Goal: Information Seeking & Learning: Learn about a topic

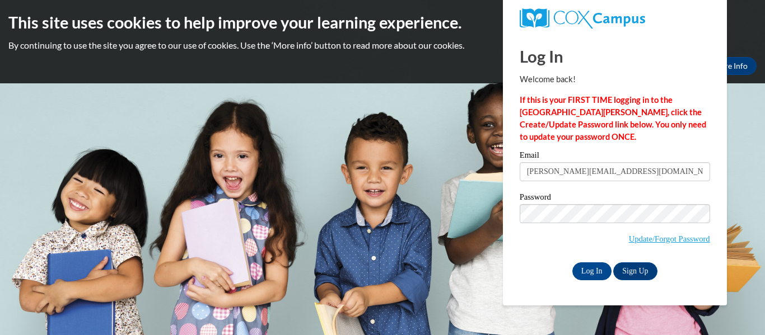
click at [588, 259] on div "Email Jacqueline.howell27@buckeyehillscc.net Password Update/Forgot Password Lo…" at bounding box center [615, 215] width 190 height 129
click at [592, 267] on input "Log In" at bounding box center [591, 272] width 39 height 18
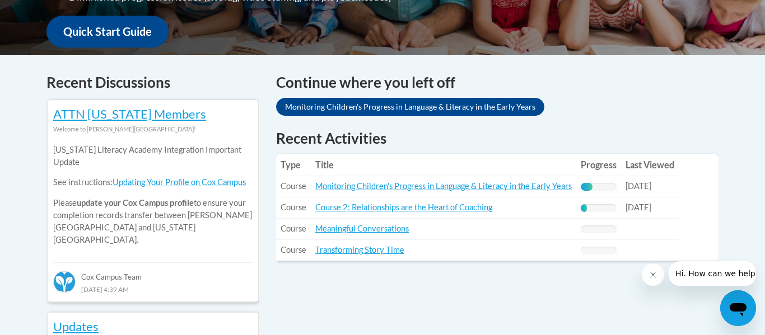
scroll to position [423, 0]
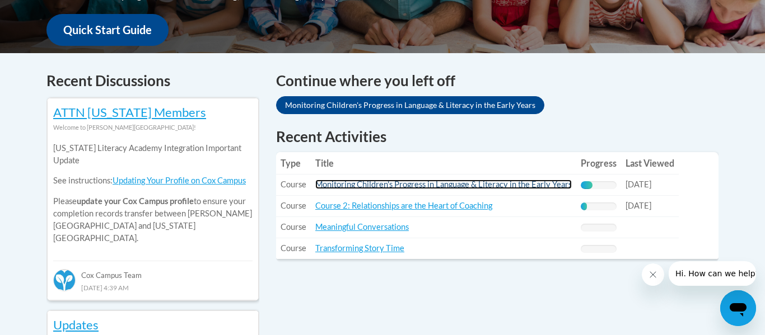
click at [423, 180] on link "Monitoring Children's Progress in Language & Literacy in the Early Years" at bounding box center [443, 185] width 256 height 10
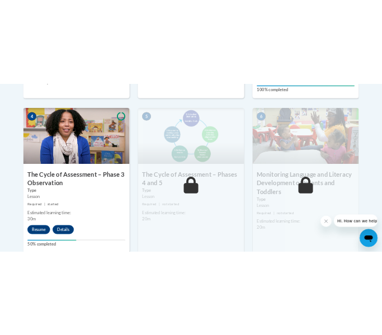
scroll to position [675, 0]
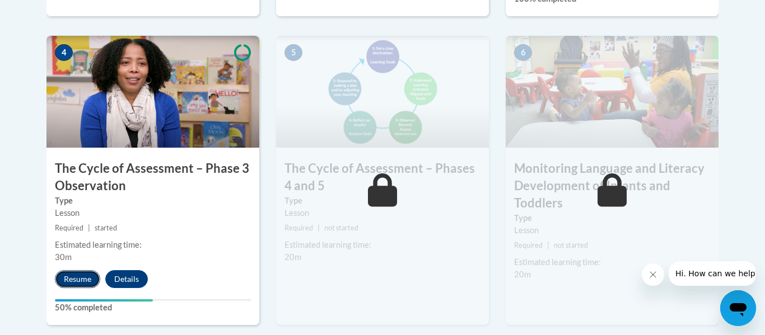
click at [86, 275] on button "Resume" at bounding box center [77, 279] width 45 height 18
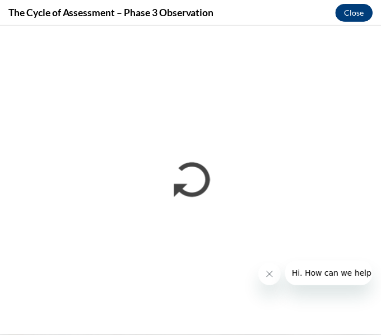
scroll to position [0, 0]
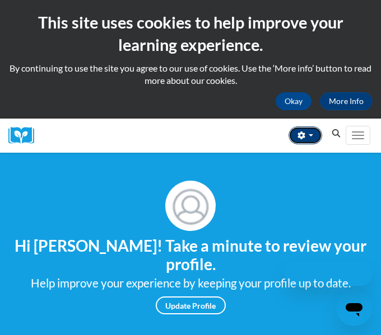
click at [293, 132] on button "button" at bounding box center [305, 136] width 34 height 18
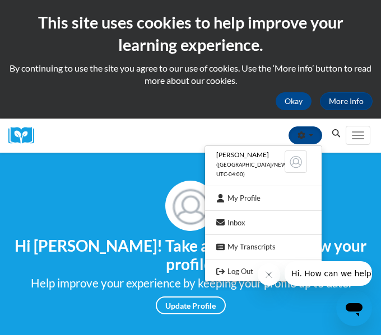
click at [163, 197] on div "Your profile Hi [PERSON_NAME]! Take a minute to review your profile. Help impro…" at bounding box center [190, 248] width 364 height 134
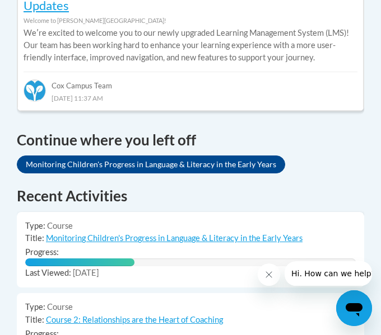
scroll to position [0, 6]
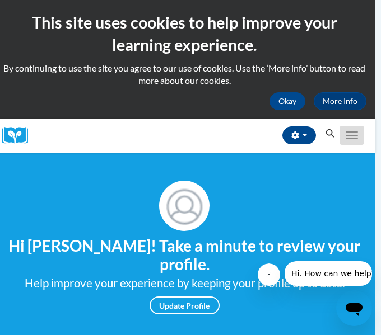
click at [339, 132] on button "Toggle navigation" at bounding box center [351, 135] width 25 height 19
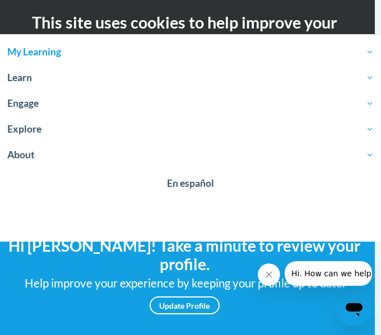
click at [26, 53] on span "My Learning" at bounding box center [190, 51] width 366 height 13
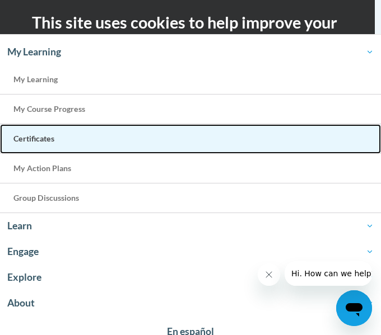
click at [36, 134] on span "Certificates" at bounding box center [33, 139] width 41 height 10
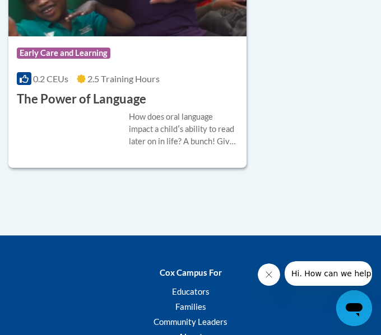
scroll to position [1868, 0]
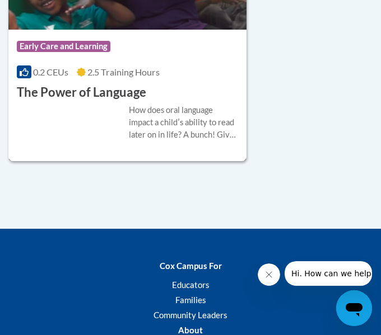
click at [60, 101] on h3 "The Power of Language" at bounding box center [81, 92] width 129 height 17
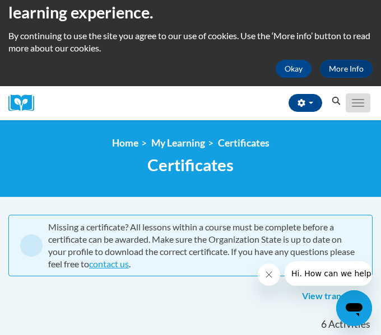
click at [348, 102] on button "Toggle navigation" at bounding box center [357, 102] width 25 height 19
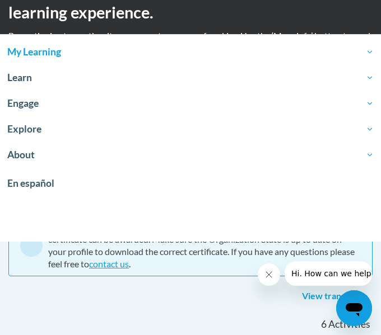
click at [101, 50] on span "My Learning" at bounding box center [190, 51] width 366 height 13
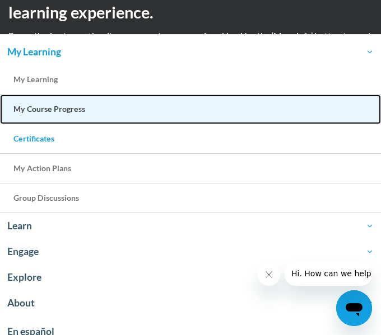
click at [57, 110] on span "My Course Progress" at bounding box center [49, 109] width 72 height 10
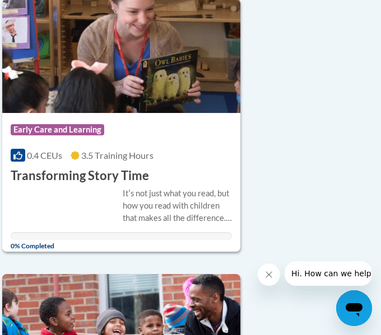
scroll to position [285, 6]
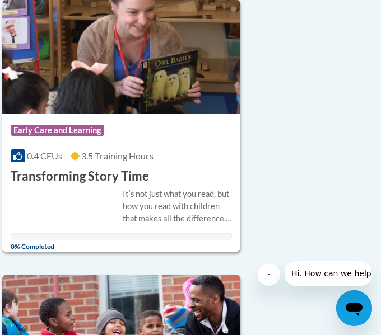
click at [119, 159] on span "3.5 Training Hours" at bounding box center [117, 156] width 72 height 11
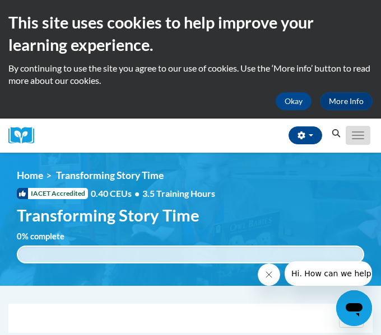
click at [357, 133] on button "Toggle navigation" at bounding box center [357, 135] width 25 height 19
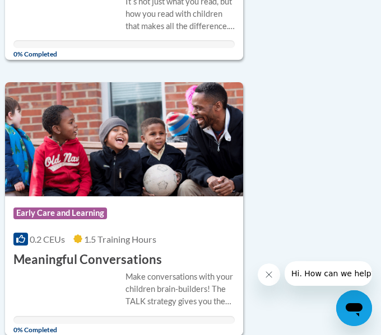
scroll to position [481, 2]
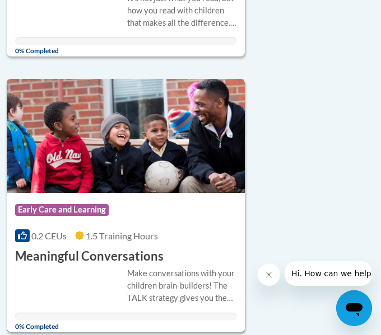
click at [171, 139] on img at bounding box center [126, 136] width 238 height 114
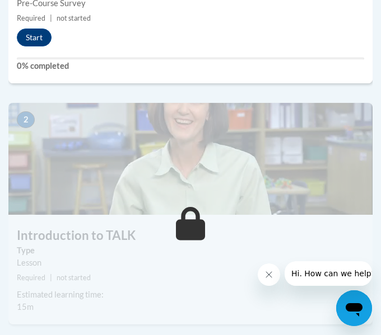
scroll to position [494, 0]
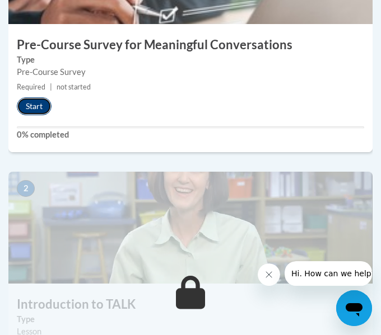
click at [30, 106] on button "Start" at bounding box center [34, 106] width 35 height 18
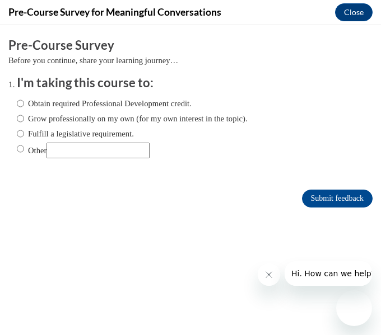
scroll to position [0, 0]
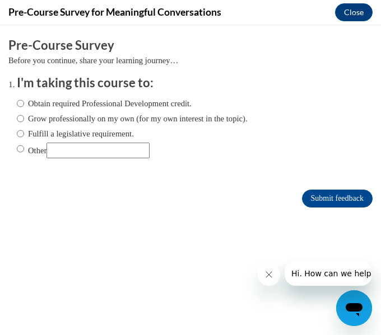
click at [30, 100] on label "Obtain required Professional Development credit." at bounding box center [104, 103] width 175 height 12
click at [24, 100] on input "Obtain required Professional Development credit." at bounding box center [20, 103] width 7 height 12
radio input "true"
click at [313, 200] on input "Submit feedback" at bounding box center [337, 199] width 71 height 18
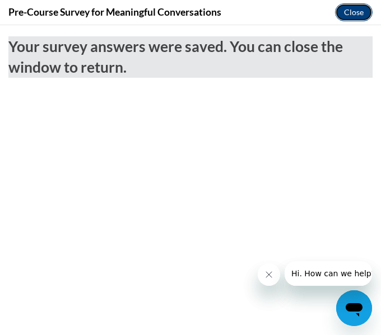
click at [346, 13] on button "Close" at bounding box center [354, 12] width 38 height 18
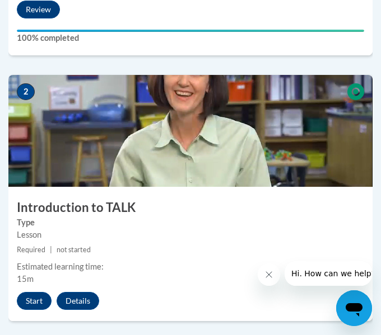
scroll to position [592, 3]
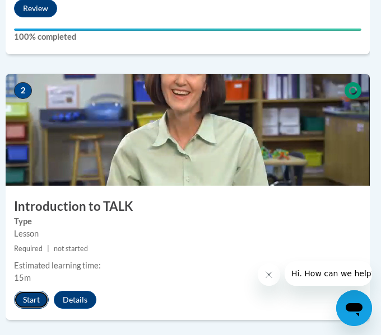
click at [35, 299] on button "Start" at bounding box center [31, 300] width 35 height 18
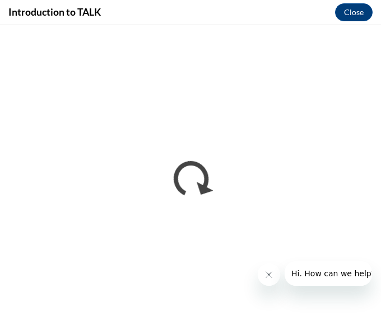
scroll to position [0, 0]
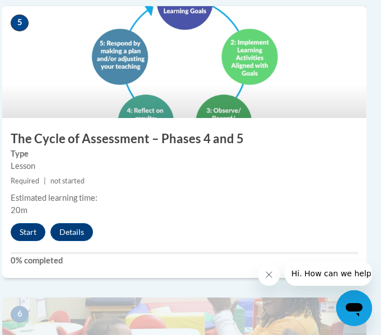
scroll to position [1581, 6]
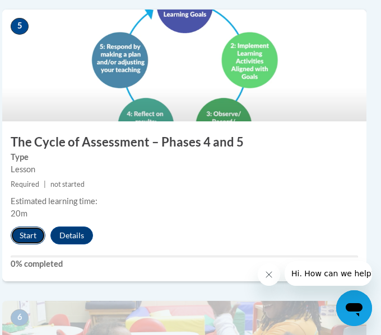
click at [29, 236] on button "Start" at bounding box center [28, 236] width 35 height 18
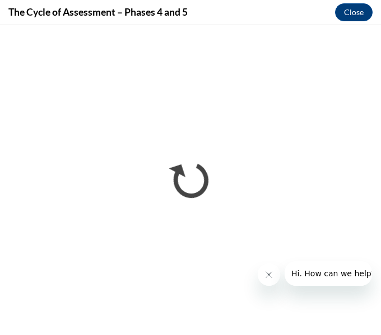
scroll to position [0, 0]
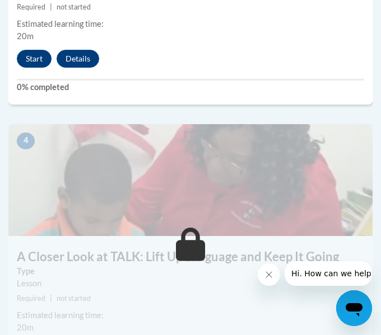
scroll to position [1142, 0]
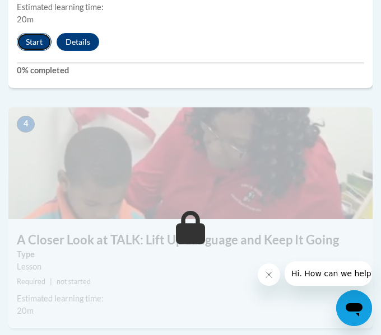
click at [32, 43] on button "Start" at bounding box center [34, 42] width 35 height 18
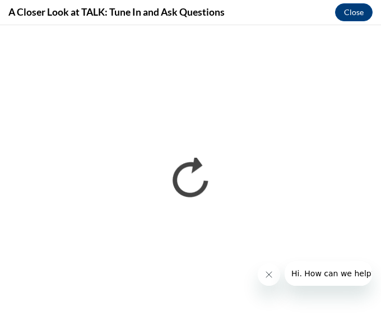
scroll to position [0, 0]
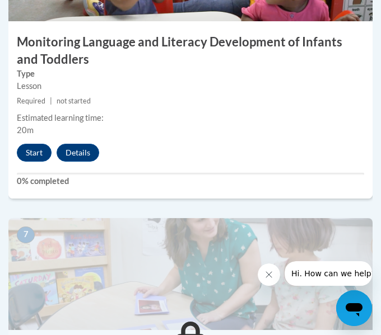
scroll to position [1999, 0]
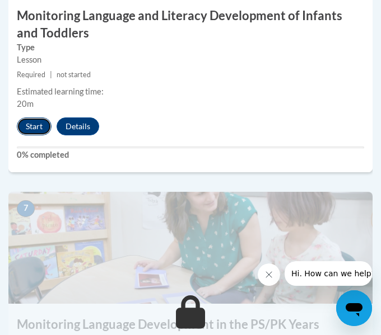
click at [32, 123] on button "Start" at bounding box center [34, 127] width 35 height 18
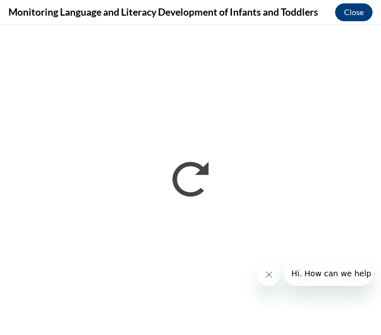
scroll to position [0, 0]
click at [262, 272] on button "Close message from company" at bounding box center [269, 275] width 22 height 22
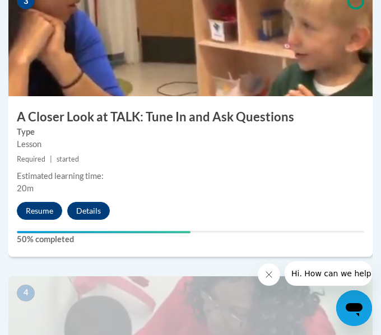
scroll to position [971, 0]
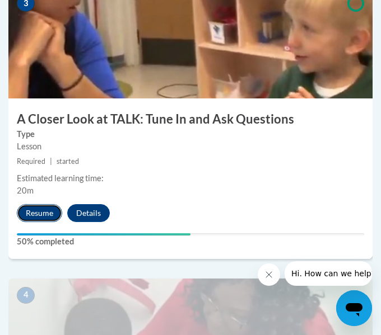
click at [27, 205] on button "Resume" at bounding box center [39, 213] width 45 height 18
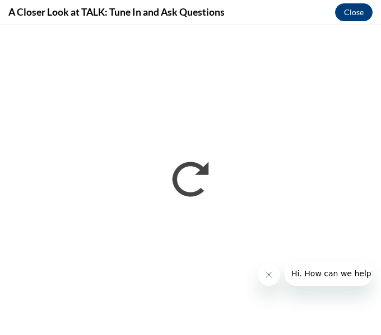
scroll to position [0, 0]
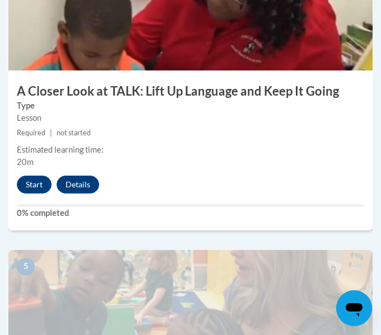
scroll to position [1341, 0]
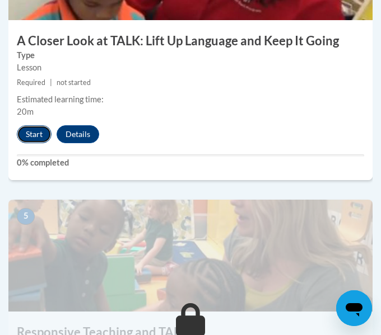
click at [31, 137] on button "Start" at bounding box center [34, 134] width 35 height 18
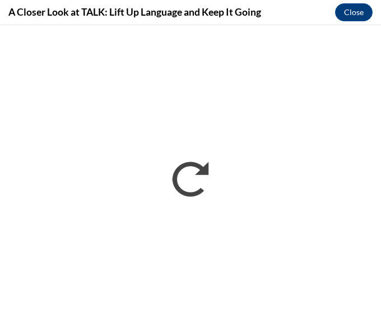
scroll to position [0, 0]
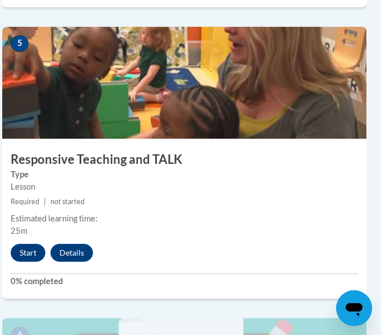
scroll to position [1513, 6]
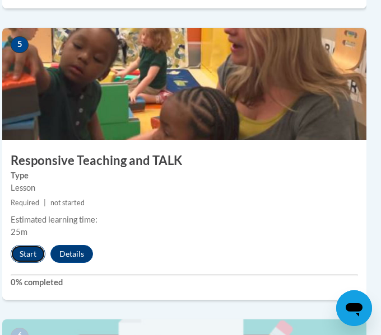
click at [38, 258] on button "Start" at bounding box center [28, 254] width 35 height 18
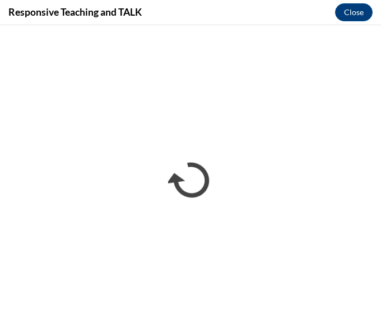
scroll to position [0, 0]
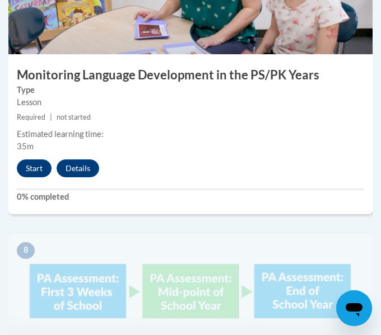
scroll to position [2248, 0]
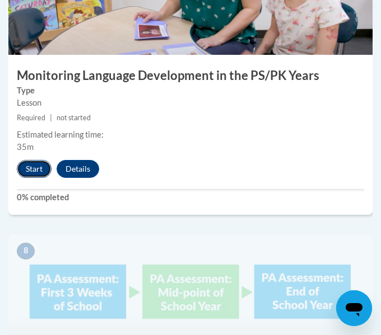
click at [34, 170] on button "Start" at bounding box center [34, 169] width 35 height 18
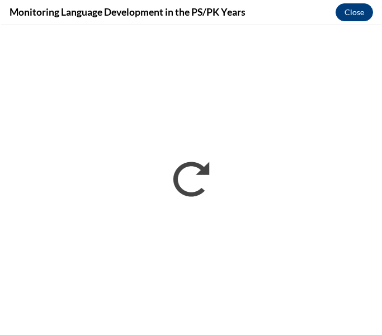
scroll to position [0, 0]
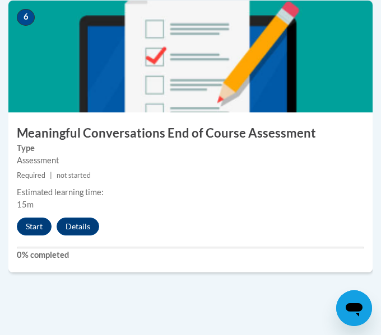
scroll to position [1835, 0]
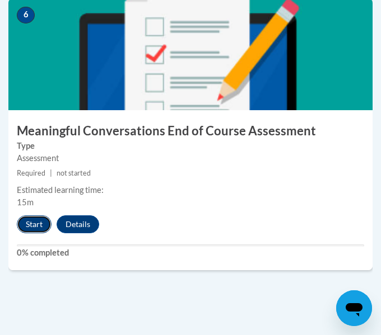
click at [35, 226] on button "Start" at bounding box center [34, 225] width 35 height 18
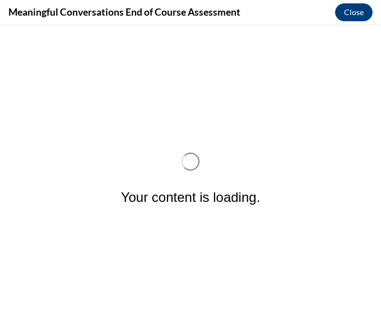
scroll to position [0, 0]
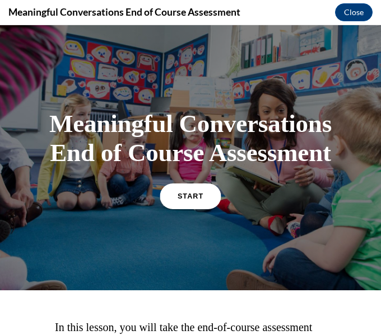
click at [197, 187] on link "START" at bounding box center [190, 196] width 61 height 26
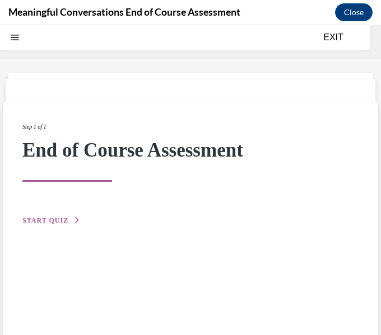
scroll to position [35, 0]
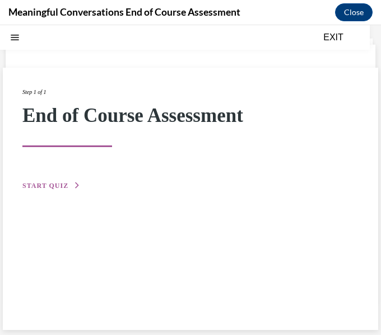
click at [50, 183] on span "START QUIZ" at bounding box center [45, 186] width 46 height 8
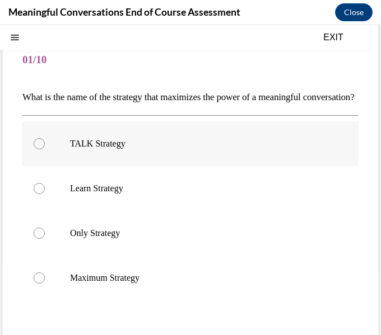
scroll to position [72, 0]
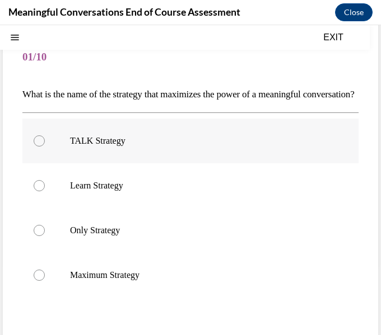
click at [106, 163] on label "TALK Strategy" at bounding box center [190, 141] width 336 height 45
click at [45, 147] on input "TALK Strategy" at bounding box center [39, 140] width 11 height 11
radio input "true"
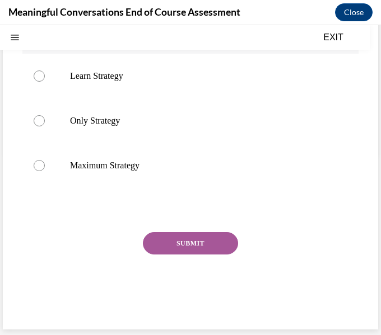
scroll to position [201, 0]
click at [161, 238] on button "SUBMIT" at bounding box center [190, 243] width 95 height 22
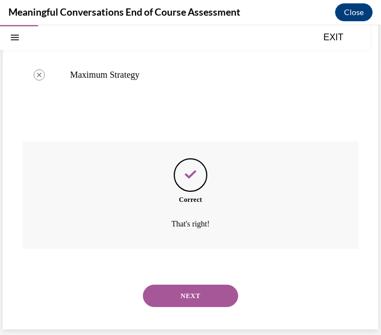
scroll to position [291, 0]
click at [184, 291] on button "NEXT" at bounding box center [190, 296] width 95 height 22
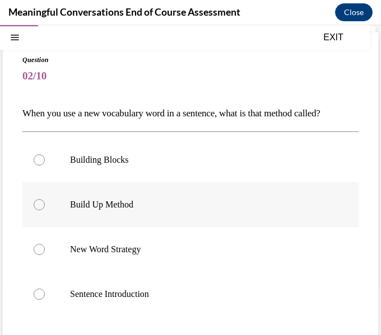
scroll to position [69, 0]
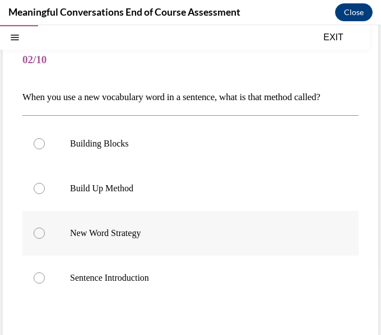
click at [105, 247] on label "New Word Strategy" at bounding box center [190, 233] width 336 height 45
click at [45, 239] on input "New Word Strategy" at bounding box center [39, 233] width 11 height 11
radio input "true"
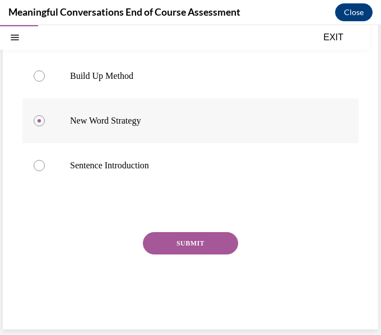
click at [194, 249] on button "SUBMIT" at bounding box center [190, 243] width 95 height 22
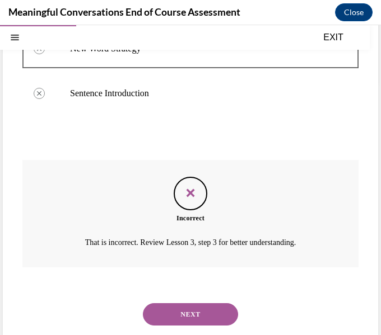
scroll to position [273, 0]
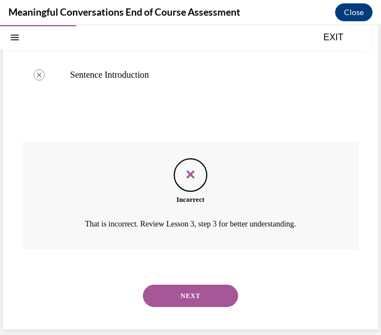
click at [174, 297] on button "NEXT" at bounding box center [190, 296] width 95 height 22
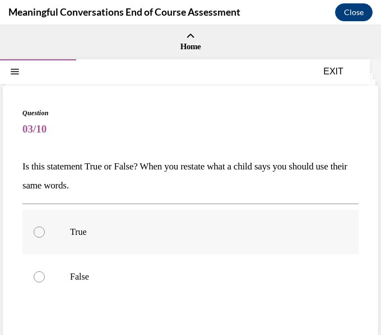
scroll to position [8, 0]
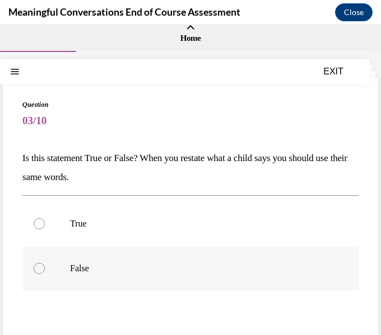
click at [133, 256] on label "False" at bounding box center [190, 268] width 336 height 45
click at [45, 263] on input "False" at bounding box center [39, 268] width 11 height 11
radio input "true"
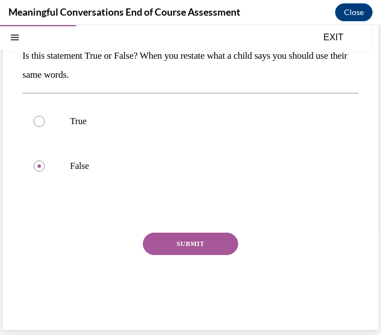
click at [162, 244] on button "SUBMIT" at bounding box center [190, 244] width 95 height 22
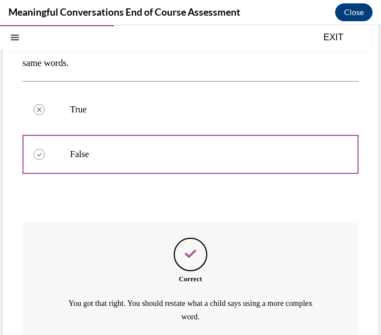
scroll to position [216, 0]
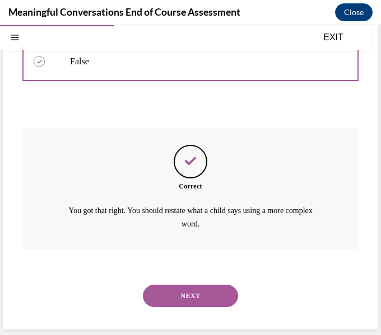
click at [158, 289] on button "NEXT" at bounding box center [190, 296] width 95 height 22
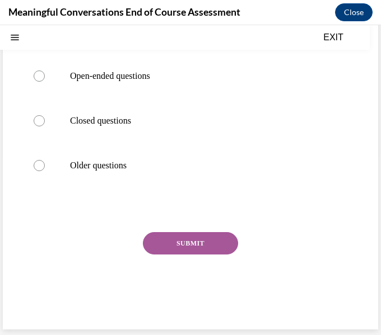
scroll to position [0, 0]
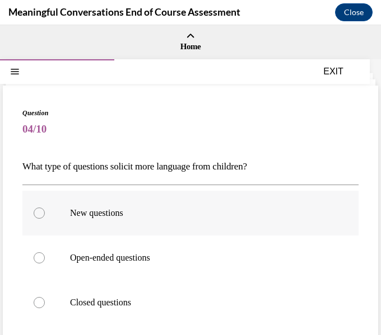
click at [92, 216] on p "New questions" at bounding box center [200, 213] width 260 height 11
click at [45, 216] on input "New questions" at bounding box center [39, 213] width 11 height 11
radio input "true"
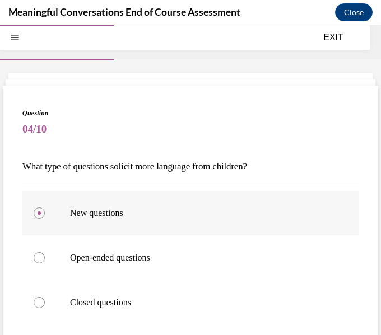
scroll to position [182, 0]
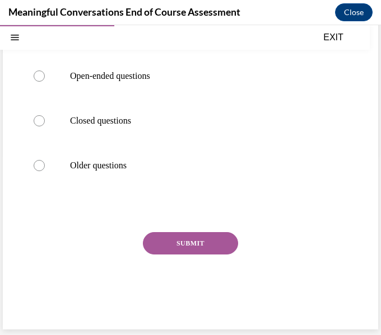
click at [199, 247] on button "SUBMIT" at bounding box center [190, 243] width 95 height 22
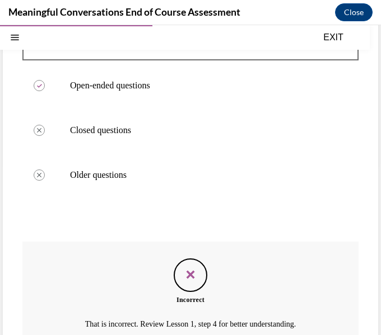
scroll to position [273, 0]
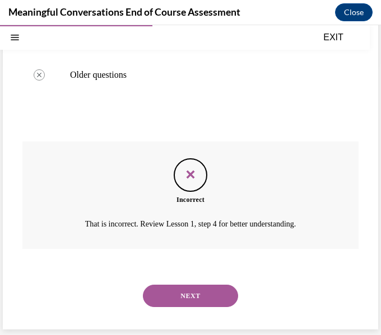
click at [184, 293] on button "NEXT" at bounding box center [190, 296] width 95 height 22
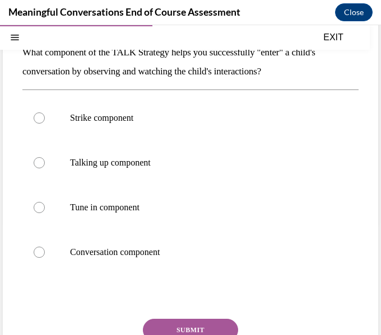
scroll to position [118, 0]
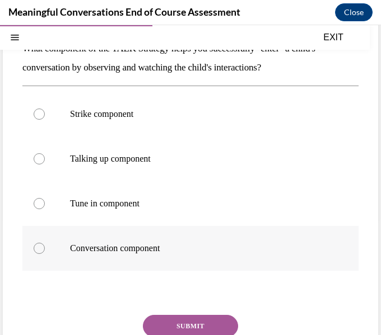
click at [122, 237] on label "Conversation component" at bounding box center [190, 248] width 336 height 45
click at [45, 243] on input "Conversation component" at bounding box center [39, 248] width 11 height 11
radio input "true"
click at [169, 325] on button "SUBMIT" at bounding box center [190, 326] width 95 height 22
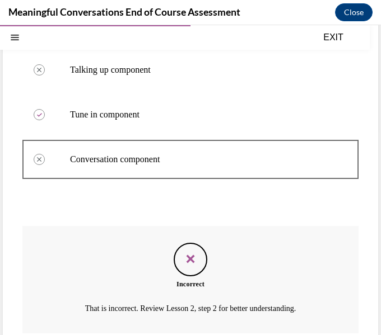
scroll to position [292, 0]
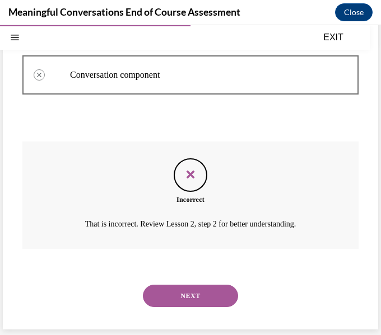
click at [165, 282] on div "NEXT" at bounding box center [190, 296] width 336 height 45
click at [166, 288] on button "NEXT" at bounding box center [190, 296] width 95 height 22
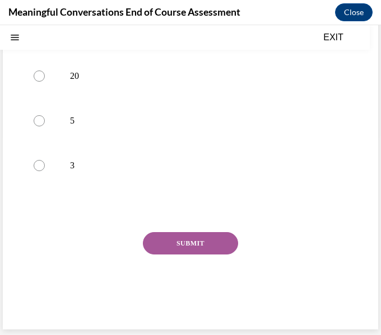
scroll to position [0, 0]
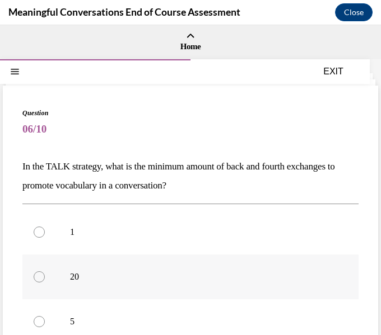
click at [114, 284] on label "20" at bounding box center [190, 277] width 336 height 45
click at [45, 283] on input "20" at bounding box center [39, 277] width 11 height 11
radio input "true"
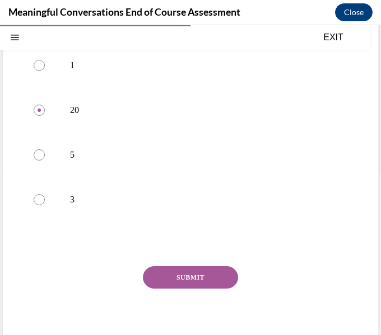
click at [161, 272] on button "SUBMIT" at bounding box center [190, 277] width 95 height 22
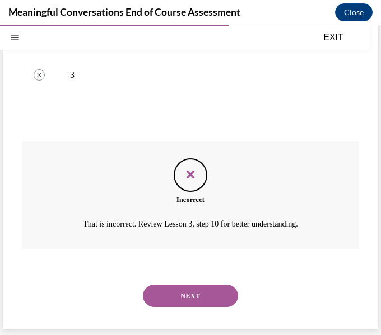
scroll to position [291, 0]
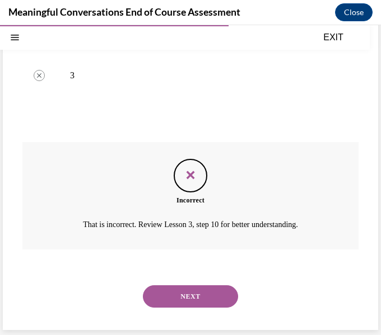
click at [165, 288] on button "NEXT" at bounding box center [190, 297] width 95 height 22
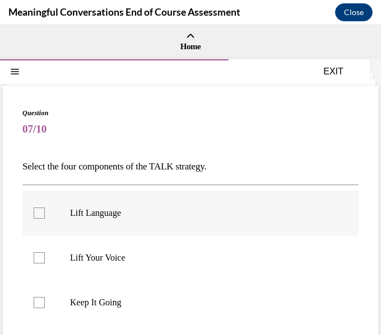
click at [87, 219] on label "Lift Language" at bounding box center [190, 213] width 336 height 45
click at [45, 219] on input "Lift Language" at bounding box center [39, 213] width 11 height 11
checkbox input "true"
click at [92, 247] on label "Lift Your Voice" at bounding box center [190, 258] width 336 height 45
click at [45, 253] on input "Lift Your Voice" at bounding box center [39, 258] width 11 height 11
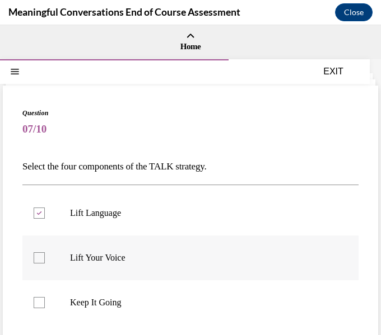
checkbox input "true"
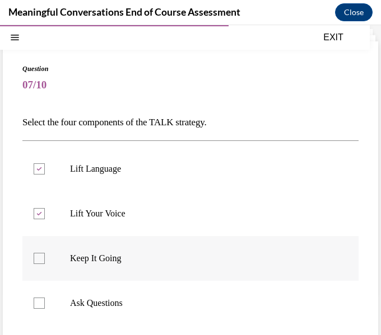
click at [92, 251] on label "Keep It Going" at bounding box center [190, 258] width 336 height 45
click at [45, 253] on input "Keep It Going" at bounding box center [39, 258] width 11 height 11
checkbox input "true"
click at [94, 293] on label "Ask Questions" at bounding box center [190, 303] width 336 height 45
click at [45, 298] on input "Ask Questions" at bounding box center [39, 303] width 11 height 11
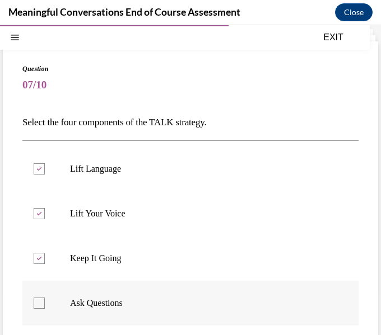
checkbox input "true"
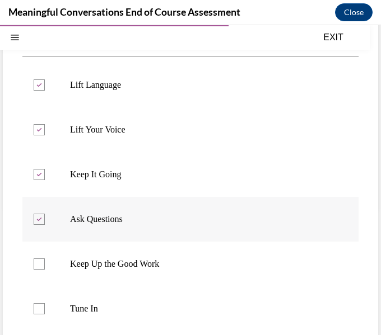
scroll to position [135, 0]
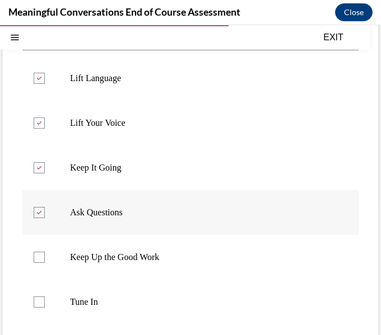
click at [94, 293] on label "Tune In" at bounding box center [190, 302] width 336 height 45
click at [45, 297] on input "Tune In" at bounding box center [39, 302] width 11 height 11
checkbox input "true"
click at [78, 272] on label "Keep Up the Good Work" at bounding box center [190, 257] width 336 height 45
click at [45, 263] on input "Keep Up the Good Work" at bounding box center [39, 257] width 11 height 11
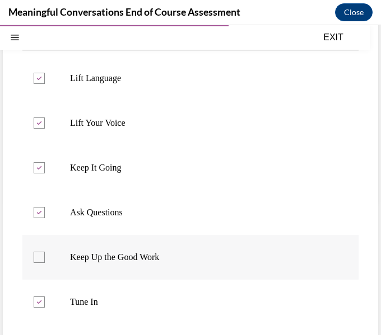
checkbox input "true"
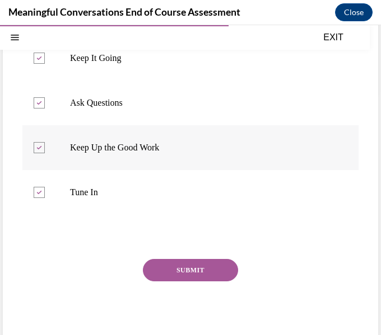
scroll to position [258, 0]
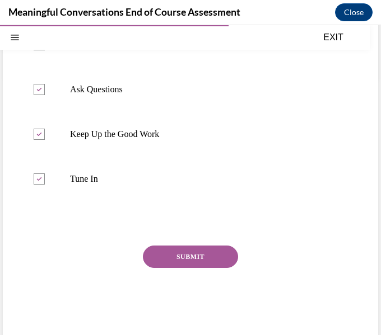
click at [205, 254] on button "SUBMIT" at bounding box center [190, 257] width 95 height 22
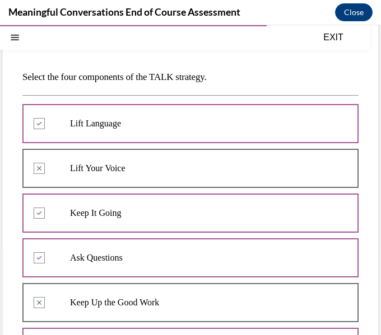
scroll to position [362, 0]
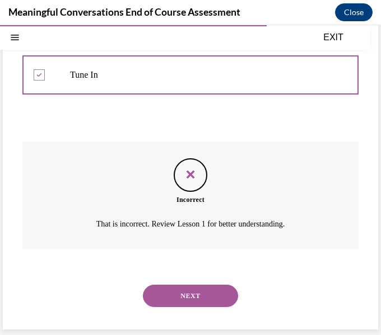
click at [201, 302] on button "NEXT" at bounding box center [190, 296] width 95 height 22
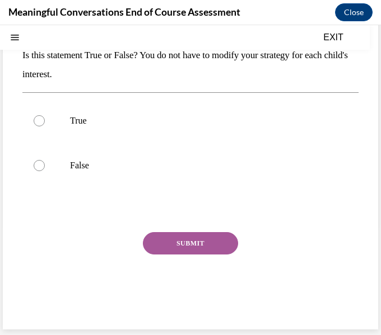
scroll to position [0, 0]
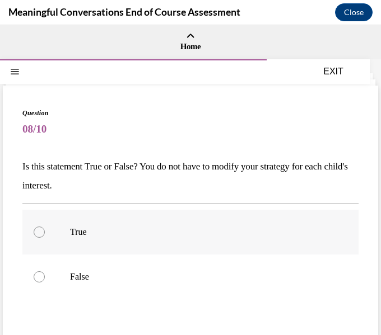
click at [35, 234] on div at bounding box center [39, 232] width 11 height 11
click at [35, 234] on input "True" at bounding box center [39, 232] width 11 height 11
radio input "true"
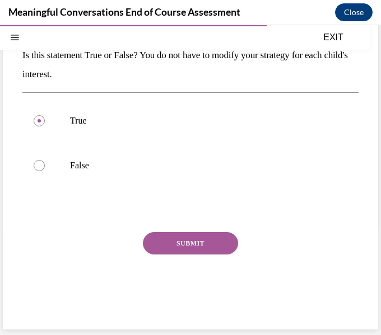
click at [170, 235] on button "SUBMIT" at bounding box center [190, 243] width 95 height 22
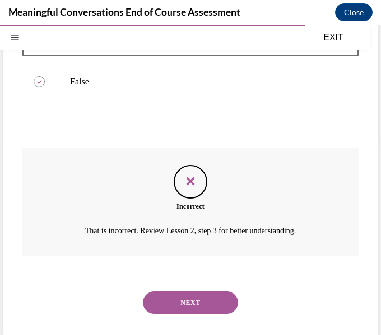
scroll to position [202, 0]
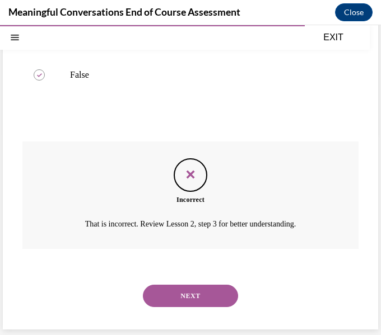
click at [168, 280] on div "NEXT" at bounding box center [190, 296] width 336 height 45
click at [169, 287] on button "NEXT" at bounding box center [190, 296] width 95 height 22
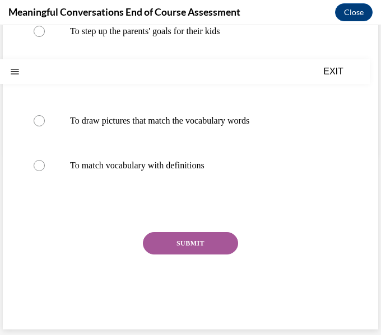
scroll to position [0, 0]
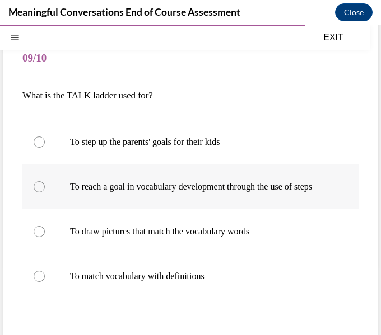
click at [151, 277] on label "To match vocabulary with definitions" at bounding box center [190, 276] width 336 height 45
click at [45, 277] on input "To match vocabulary with definitions" at bounding box center [39, 276] width 11 height 11
radio input "true"
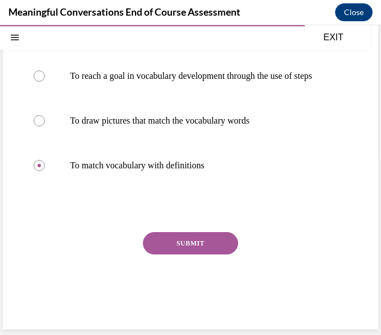
click at [180, 247] on button "SUBMIT" at bounding box center [190, 243] width 95 height 22
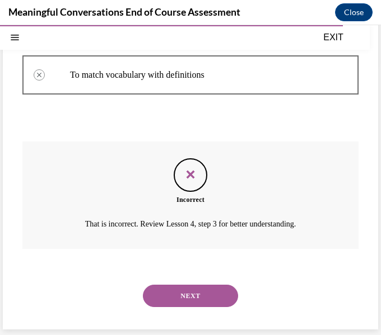
scroll to position [284, 0]
click at [182, 288] on button "NEXT" at bounding box center [190, 296] width 95 height 22
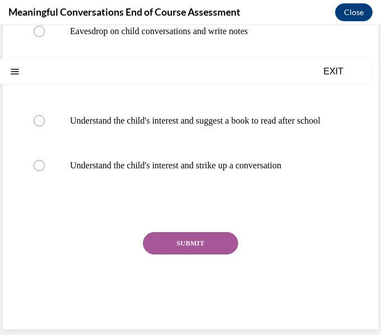
scroll to position [0, 0]
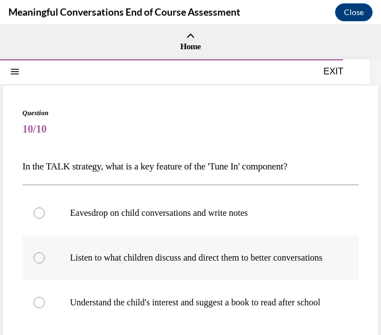
click at [87, 271] on label "Listen to what children discuss and direct them to better conversations" at bounding box center [190, 258] width 336 height 45
click at [45, 264] on input "Listen to what children discuss and direct them to better conversations" at bounding box center [39, 258] width 11 height 11
radio input "true"
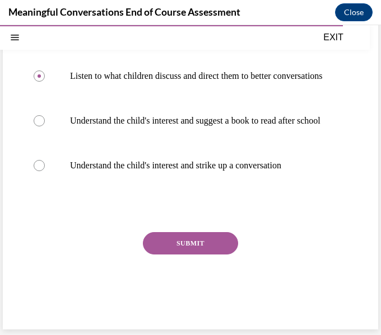
click at [198, 239] on button "SUBMIT" at bounding box center [190, 243] width 95 height 22
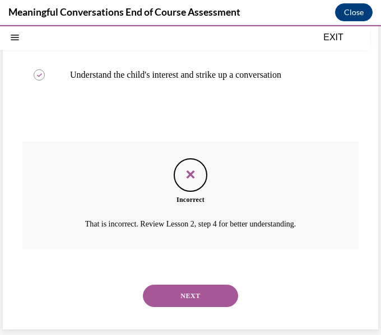
scroll to position [295, 0]
click at [188, 305] on button "NEXT" at bounding box center [190, 296] width 95 height 22
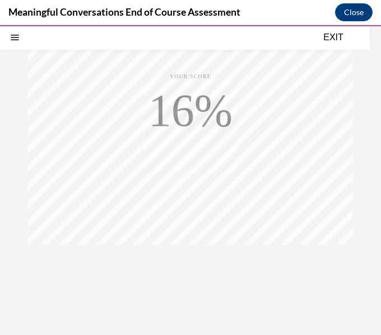
scroll to position [219, 0]
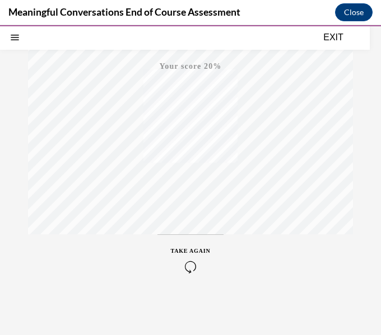
click at [186, 269] on icon "button" at bounding box center [191, 267] width 40 height 12
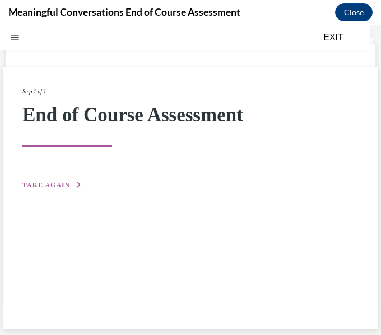
scroll to position [35, 0]
click at [51, 193] on div "Step 1 of 1 End of Course Assessment TAKE AGAIN" at bounding box center [190, 198] width 375 height 263
click at [42, 186] on span "TAKE AGAIN" at bounding box center [46, 185] width 48 height 8
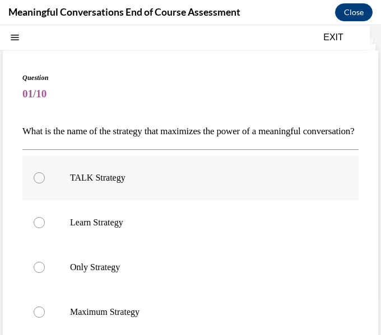
click at [135, 184] on p "TALK Strategy" at bounding box center [200, 177] width 260 height 11
click at [45, 184] on input "TALK Strategy" at bounding box center [39, 177] width 11 height 11
radio input "true"
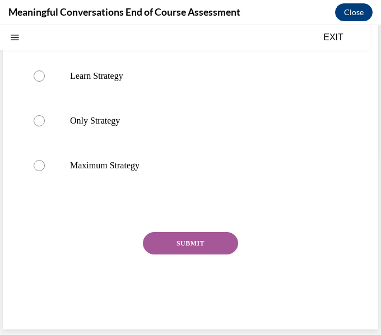
click at [165, 238] on button "SUBMIT" at bounding box center [190, 243] width 95 height 22
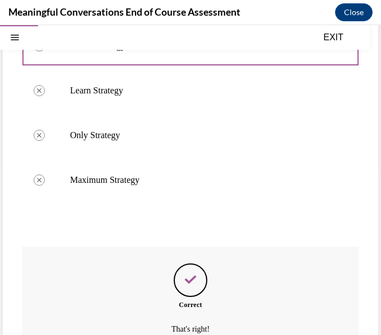
scroll to position [292, 0]
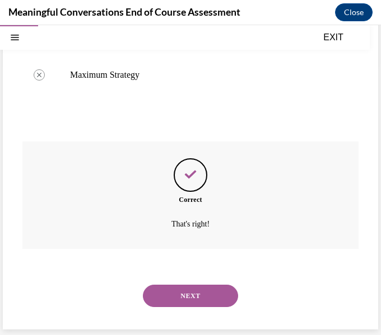
click at [174, 306] on button "NEXT" at bounding box center [190, 296] width 95 height 22
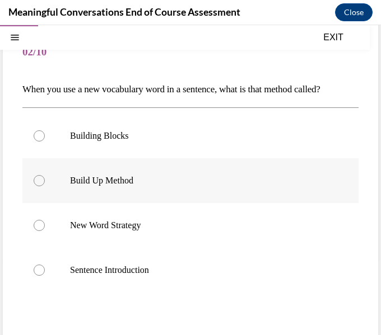
scroll to position [82, 0]
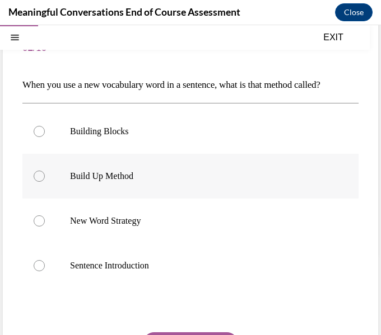
click at [111, 165] on label "Build Up Method" at bounding box center [190, 176] width 336 height 45
click at [45, 171] on input "Build Up Method" at bounding box center [39, 176] width 11 height 11
radio input "true"
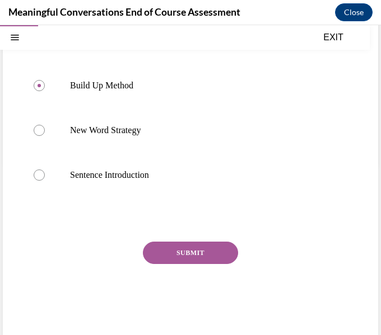
click at [187, 254] on button "SUBMIT" at bounding box center [190, 253] width 95 height 22
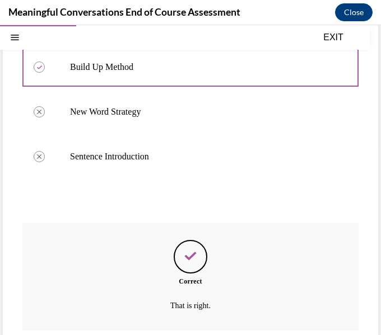
scroll to position [273, 0]
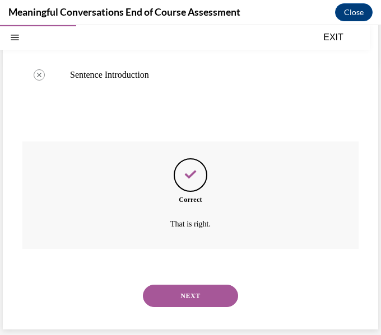
click at [188, 303] on button "NEXT" at bounding box center [190, 296] width 95 height 22
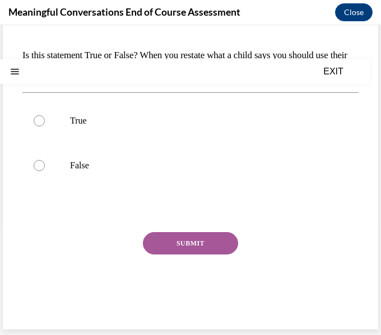
scroll to position [0, 0]
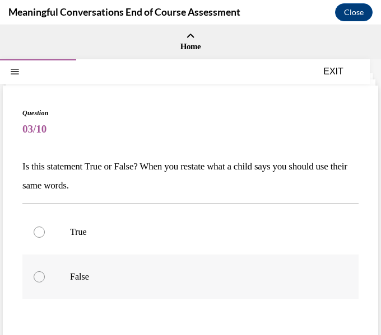
click at [114, 266] on label "False" at bounding box center [190, 277] width 336 height 45
click at [45, 272] on input "False" at bounding box center [39, 277] width 11 height 11
radio input "true"
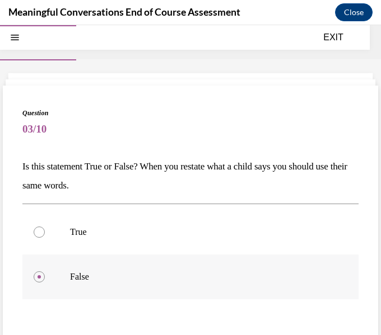
scroll to position [111, 0]
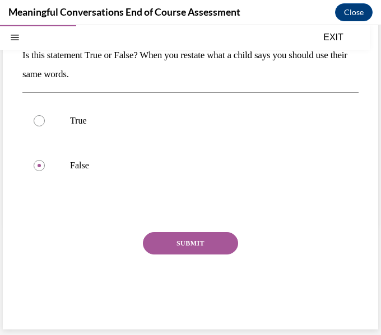
click at [179, 246] on button "SUBMIT" at bounding box center [190, 243] width 95 height 22
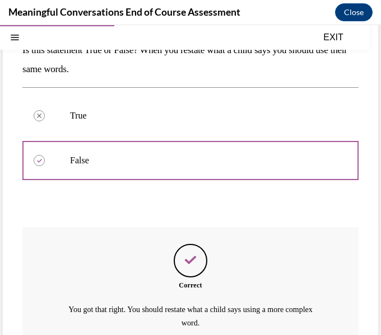
scroll to position [216, 0]
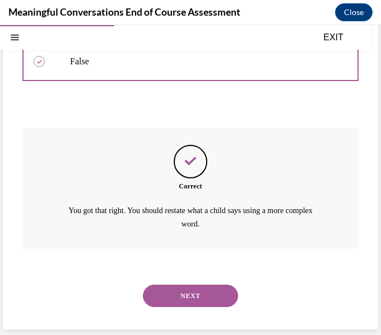
click at [158, 294] on button "NEXT" at bounding box center [190, 296] width 95 height 22
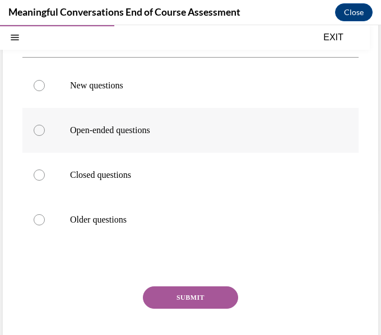
scroll to position [126, 0]
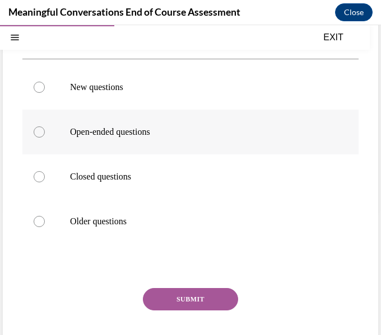
click at [110, 143] on label "Open-ended questions" at bounding box center [190, 132] width 336 height 45
click at [45, 138] on input "Open-ended questions" at bounding box center [39, 132] width 11 height 11
radio input "true"
click at [184, 297] on button "SUBMIT" at bounding box center [190, 299] width 95 height 22
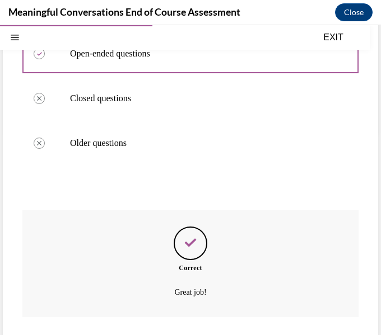
scroll to position [273, 0]
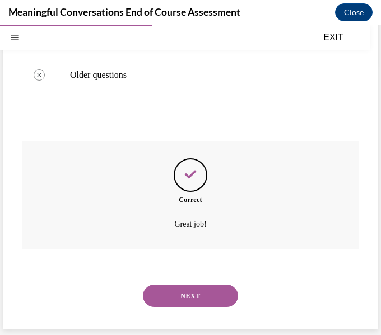
click at [171, 297] on button "NEXT" at bounding box center [190, 296] width 95 height 22
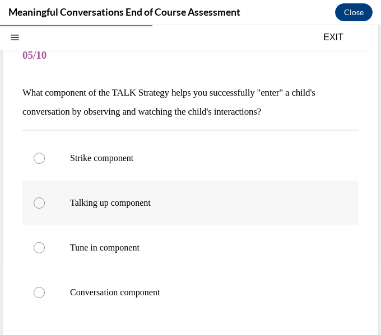
scroll to position [74, 0]
click at [104, 208] on p "Talking up component" at bounding box center [200, 202] width 260 height 11
click at [45, 208] on input "Talking up component" at bounding box center [39, 202] width 11 height 11
radio input "true"
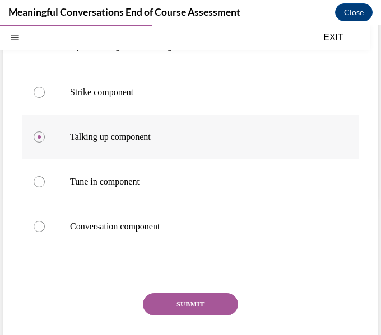
scroll to position [145, 0]
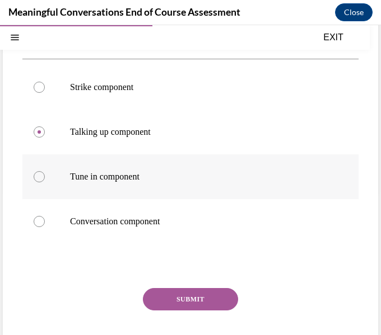
click at [94, 197] on label "Tune in component" at bounding box center [190, 177] width 336 height 45
click at [45, 183] on input "Tune in component" at bounding box center [39, 176] width 11 height 11
radio input "true"
click at [213, 300] on button "SUBMIT" at bounding box center [190, 299] width 95 height 22
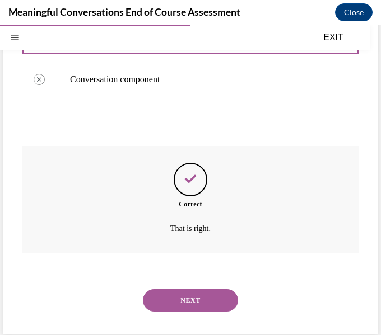
scroll to position [292, 0]
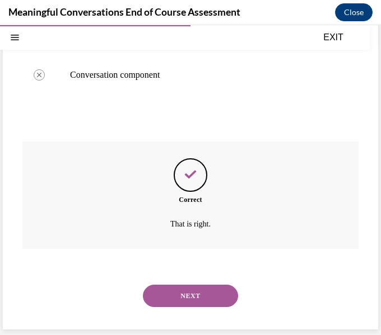
click at [167, 298] on button "NEXT" at bounding box center [190, 296] width 95 height 22
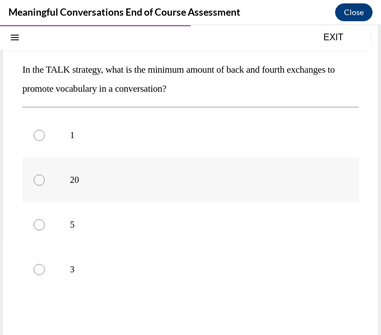
scroll to position [96, 0]
click at [68, 178] on label "20" at bounding box center [190, 180] width 336 height 45
click at [45, 178] on input "20" at bounding box center [39, 180] width 11 height 11
radio input "true"
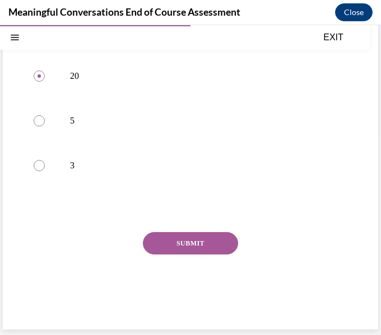
click at [179, 237] on button "SUBMIT" at bounding box center [190, 243] width 95 height 22
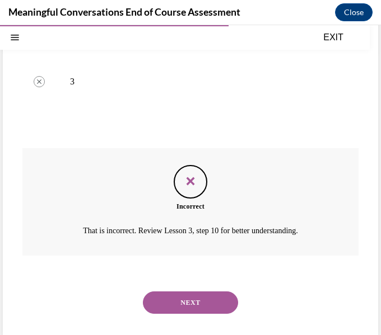
scroll to position [292, 0]
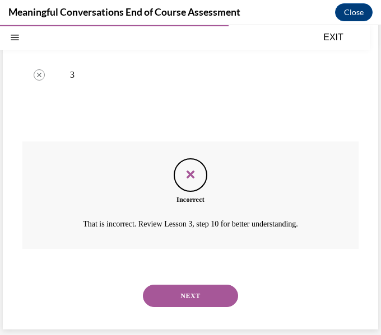
click at [178, 236] on div "Incorrect That is incorrect. Review Lesson 3, step 10 for better understanding." at bounding box center [190, 195] width 336 height 107
click at [171, 294] on button "NEXT" at bounding box center [190, 296] width 95 height 22
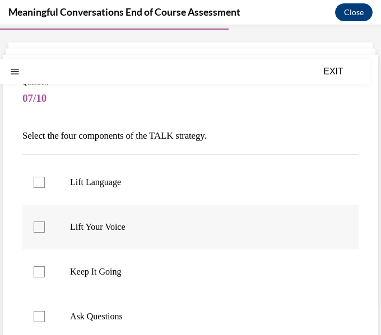
scroll to position [31, 0]
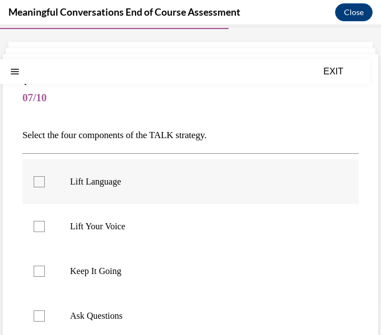
click at [99, 195] on label "Lift Language" at bounding box center [190, 182] width 336 height 45
click at [45, 188] on input "Lift Language" at bounding box center [39, 181] width 11 height 11
checkbox input "true"
click at [75, 270] on p "Keep It Going" at bounding box center [200, 271] width 260 height 11
click at [45, 270] on input "Keep It Going" at bounding box center [39, 271] width 11 height 11
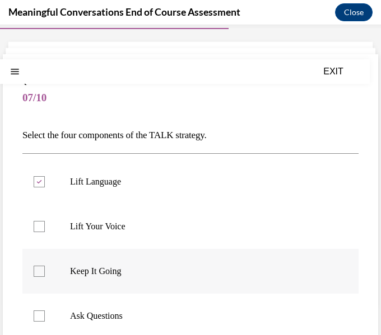
checkbox input "true"
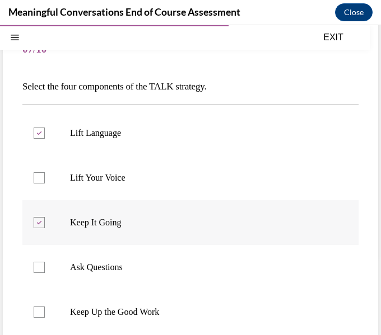
scroll to position [111, 0]
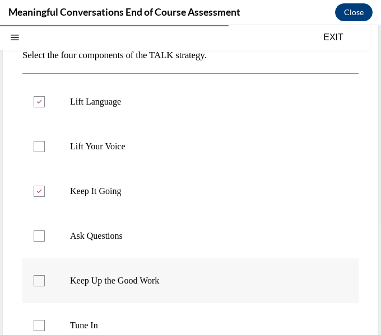
click at [76, 270] on label "Keep Up the Good Work" at bounding box center [190, 281] width 336 height 45
click at [45, 275] on input "Keep Up the Good Work" at bounding box center [39, 280] width 11 height 11
checkbox input "true"
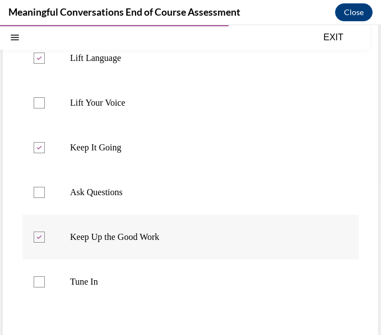
scroll to position [157, 0]
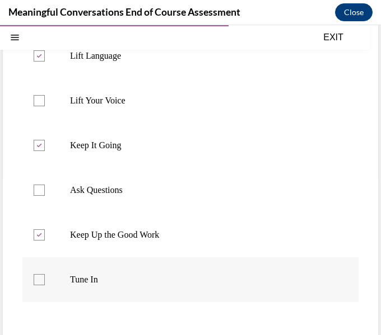
click at [74, 285] on p "Tune In" at bounding box center [200, 279] width 260 height 11
click at [45, 285] on input "Tune In" at bounding box center [39, 279] width 11 height 11
checkbox input "true"
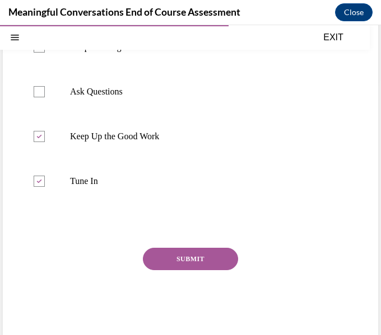
click at [158, 268] on button "SUBMIT" at bounding box center [190, 259] width 95 height 22
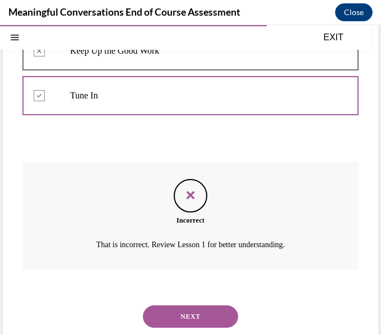
scroll to position [345, 0]
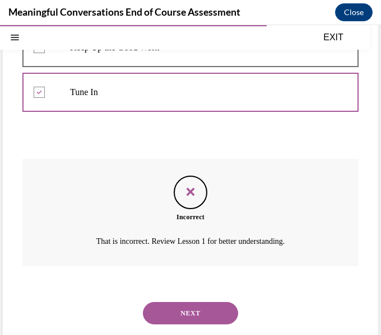
click at [165, 300] on div "NEXT" at bounding box center [190, 313] width 336 height 45
click at [165, 305] on button "NEXT" at bounding box center [190, 313] width 95 height 22
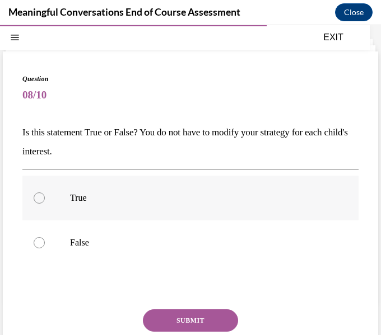
scroll to position [35, 0]
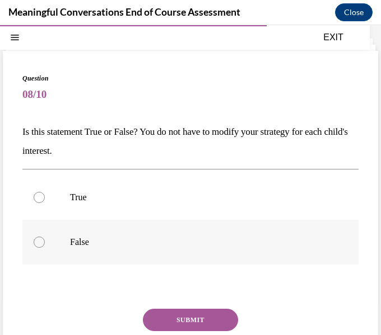
click at [87, 232] on label "False" at bounding box center [190, 242] width 336 height 45
click at [45, 237] on input "False" at bounding box center [39, 242] width 11 height 11
radio input "true"
click at [167, 310] on button "SUBMIT" at bounding box center [190, 320] width 95 height 22
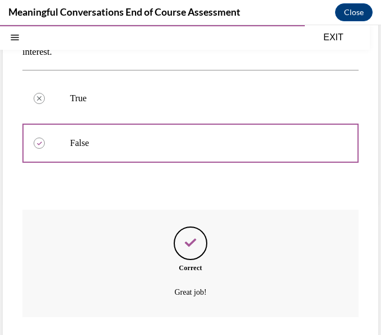
scroll to position [202, 0]
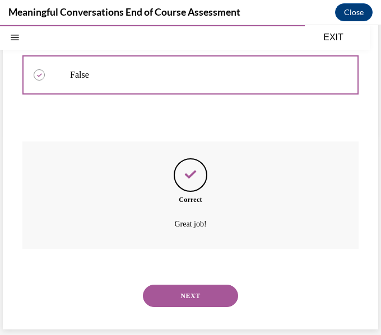
click at [159, 293] on button "NEXT" at bounding box center [190, 296] width 95 height 22
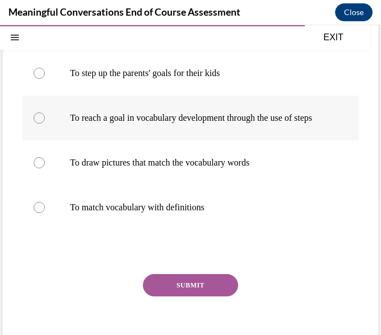
scroll to position [140, 0]
click at [110, 139] on label "To reach a goal in vocabulary development through the use of steps" at bounding box center [190, 118] width 336 height 45
click at [45, 124] on input "To reach a goal in vocabulary development through the use of steps" at bounding box center [39, 118] width 11 height 11
radio input "true"
click at [174, 297] on button "SUBMIT" at bounding box center [190, 285] width 95 height 22
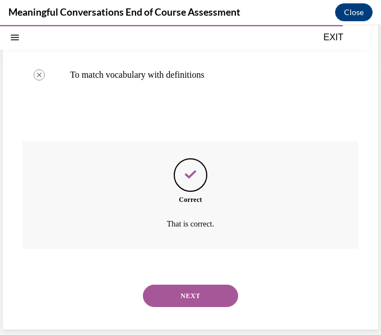
scroll to position [284, 0]
click at [173, 301] on button "NEXT" at bounding box center [190, 296] width 95 height 22
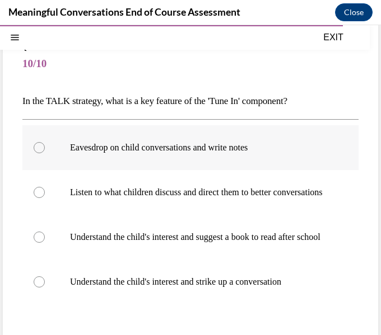
scroll to position [75, 0]
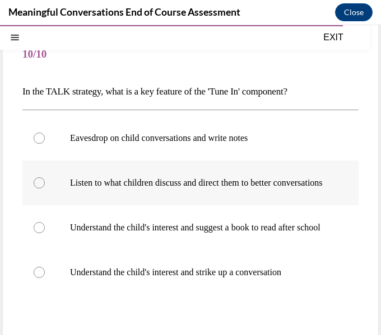
click at [87, 186] on p "Listen to what children discuss and direct them to better conversations" at bounding box center [200, 182] width 260 height 11
click at [45, 186] on input "Listen to what children discuss and direct them to better conversations" at bounding box center [39, 182] width 11 height 11
radio input "true"
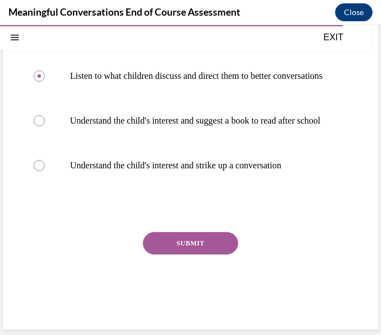
click at [188, 232] on button "SUBMIT" at bounding box center [190, 243] width 95 height 22
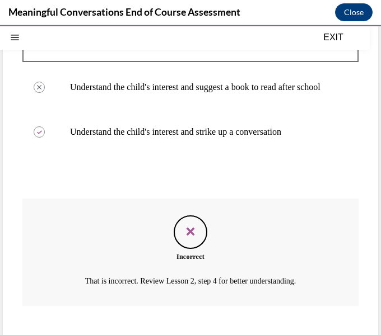
scroll to position [295, 0]
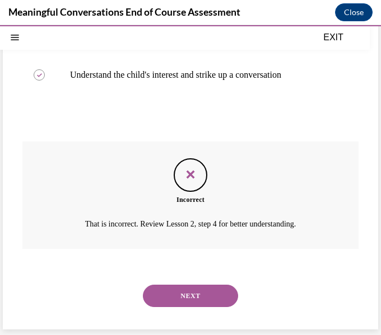
click at [187, 279] on div "NEXT" at bounding box center [190, 296] width 336 height 45
click at [177, 294] on button "NEXT" at bounding box center [190, 296] width 95 height 22
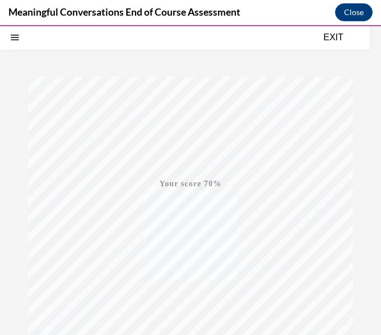
scroll to position [219, 0]
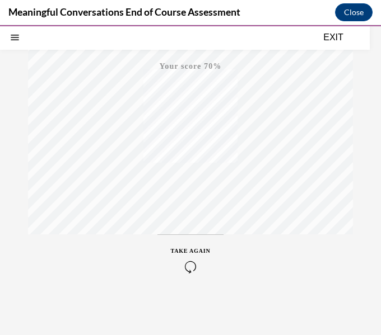
click at [187, 266] on icon "button" at bounding box center [191, 267] width 40 height 12
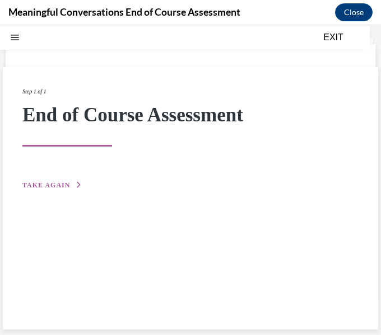
scroll to position [35, 0]
click at [44, 192] on div "Step 1 of 1 End of Course Assessment TAKE AGAIN" at bounding box center [190, 198] width 375 height 263
click at [35, 184] on span "TAKE AGAIN" at bounding box center [46, 185] width 48 height 8
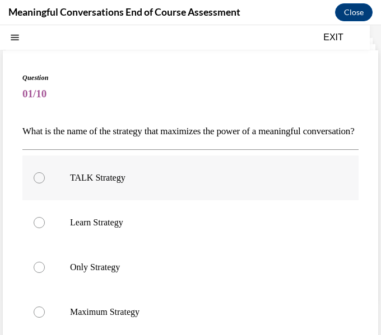
click at [101, 200] on label "TALK Strategy" at bounding box center [190, 178] width 336 height 45
click at [45, 184] on input "TALK Strategy" at bounding box center [39, 177] width 11 height 11
radio input "true"
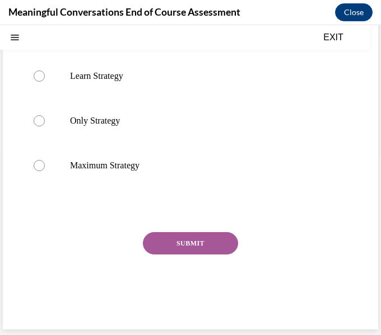
click at [174, 242] on button "SUBMIT" at bounding box center [190, 243] width 95 height 22
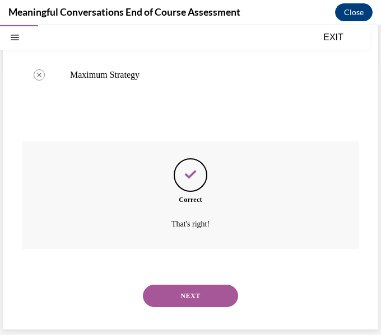
scroll to position [292, 0]
click at [174, 291] on button "NEXT" at bounding box center [190, 296] width 95 height 22
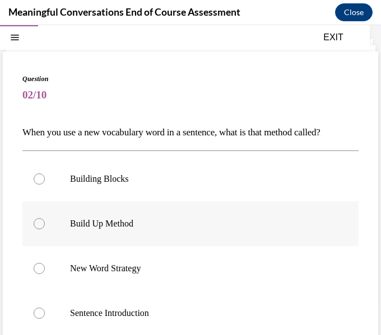
scroll to position [38, 0]
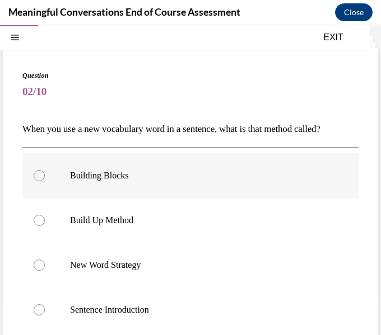
click at [88, 190] on label "Building Blocks" at bounding box center [190, 175] width 336 height 45
click at [45, 181] on input "Building Blocks" at bounding box center [39, 175] width 11 height 11
radio input "true"
click at [107, 236] on label "Build Up Method" at bounding box center [190, 220] width 336 height 45
click at [45, 226] on input "Build Up Method" at bounding box center [39, 220] width 11 height 11
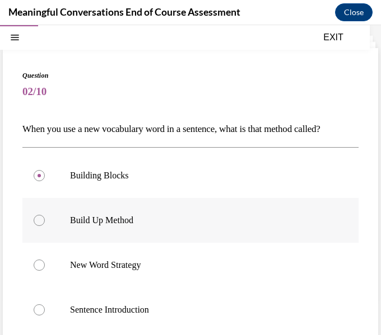
radio input "true"
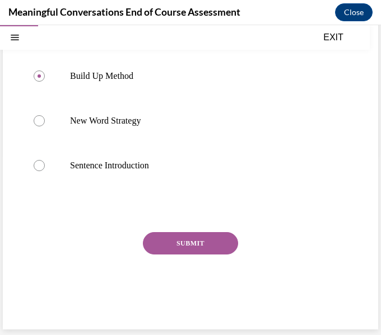
click at [170, 241] on button "SUBMIT" at bounding box center [190, 243] width 95 height 22
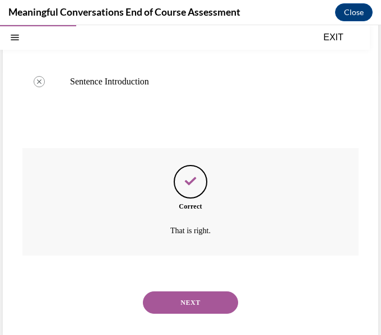
scroll to position [273, 0]
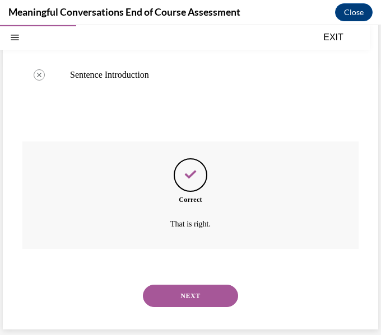
click at [177, 285] on button "NEXT" at bounding box center [190, 296] width 95 height 22
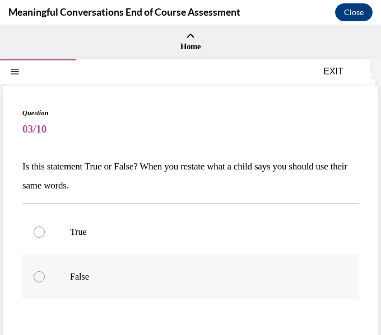
click at [147, 263] on label "False" at bounding box center [190, 277] width 336 height 45
click at [45, 272] on input "False" at bounding box center [39, 277] width 11 height 11
radio input "true"
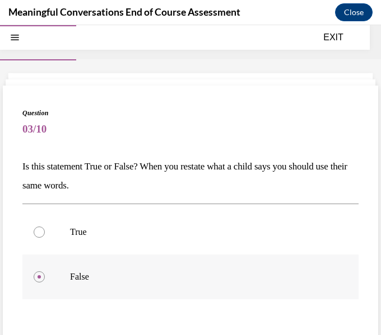
scroll to position [111, 0]
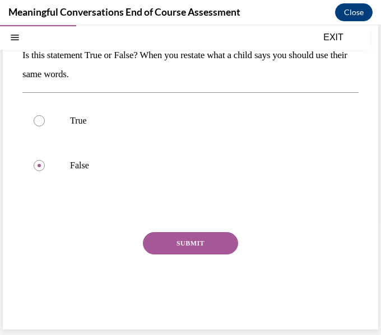
click at [183, 233] on button "SUBMIT" at bounding box center [190, 243] width 95 height 22
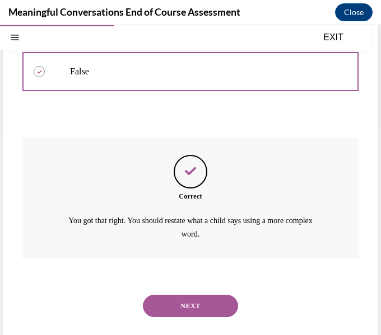
scroll to position [216, 0]
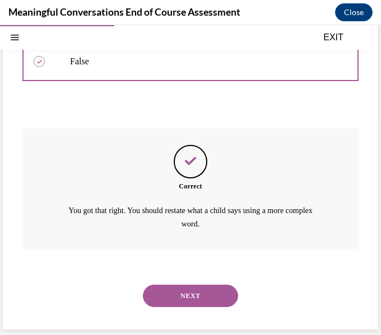
click at [165, 301] on button "NEXT" at bounding box center [190, 296] width 95 height 22
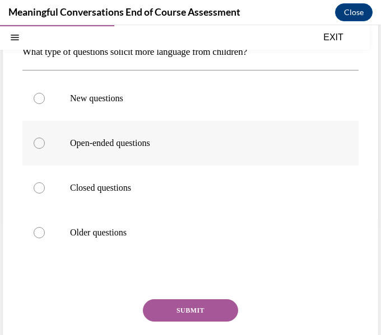
scroll to position [130, 0]
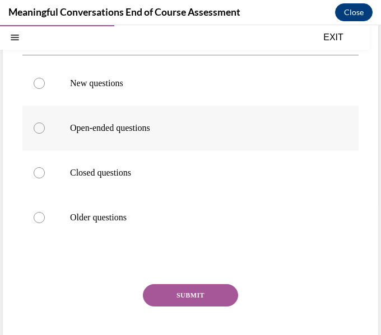
click at [62, 136] on label "Open-ended questions" at bounding box center [190, 128] width 336 height 45
click at [45, 134] on input "Open-ended questions" at bounding box center [39, 128] width 11 height 11
radio input "true"
click at [179, 287] on button "SUBMIT" at bounding box center [190, 295] width 95 height 22
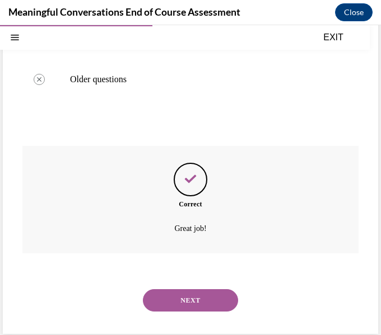
scroll to position [273, 0]
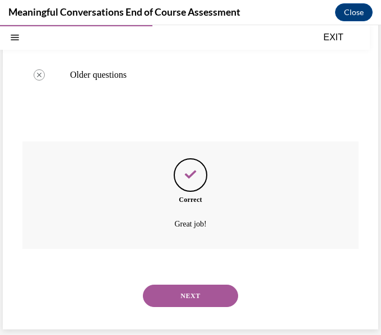
click at [179, 292] on button "NEXT" at bounding box center [190, 296] width 95 height 22
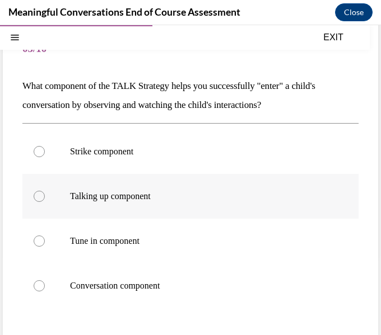
scroll to position [83, 0]
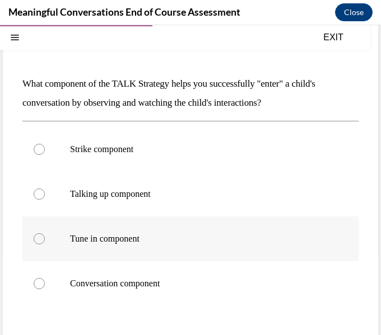
click at [102, 236] on p "Tune in component" at bounding box center [200, 238] width 260 height 11
click at [45, 236] on input "Tune in component" at bounding box center [39, 238] width 11 height 11
radio input "true"
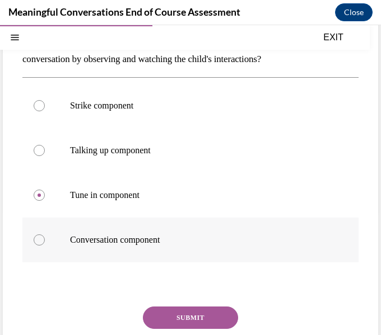
click at [155, 230] on label "Conversation component" at bounding box center [190, 240] width 336 height 45
click at [45, 235] on input "Conversation component" at bounding box center [39, 240] width 11 height 11
radio input "true"
click at [179, 314] on button "SUBMIT" at bounding box center [190, 318] width 95 height 22
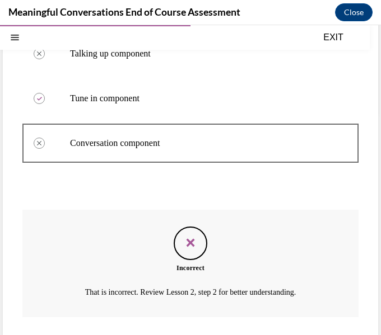
scroll to position [292, 0]
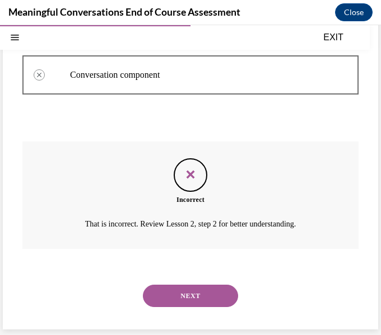
click at [185, 303] on button "NEXT" at bounding box center [190, 296] width 95 height 22
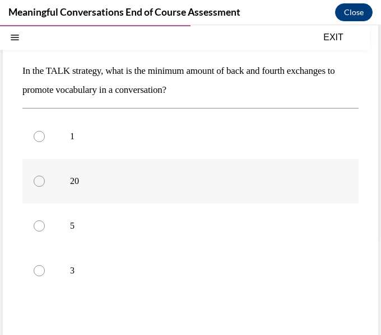
scroll to position [96, 0]
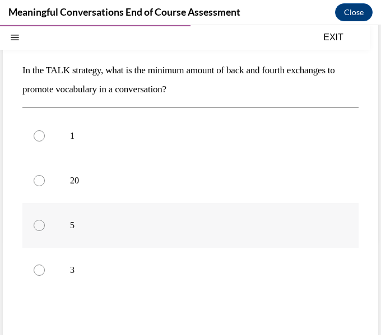
click at [102, 238] on label "5" at bounding box center [190, 225] width 336 height 45
click at [45, 231] on input "5" at bounding box center [39, 225] width 11 height 11
radio input "true"
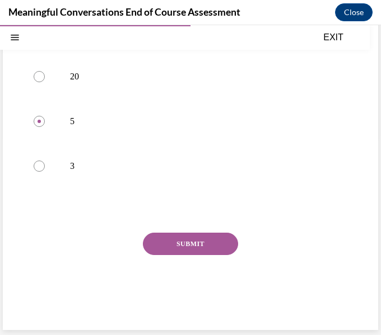
click at [160, 245] on button "SUBMIT" at bounding box center [190, 244] width 95 height 22
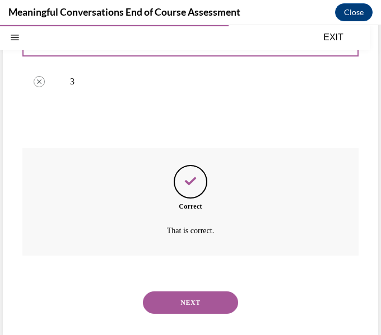
scroll to position [292, 0]
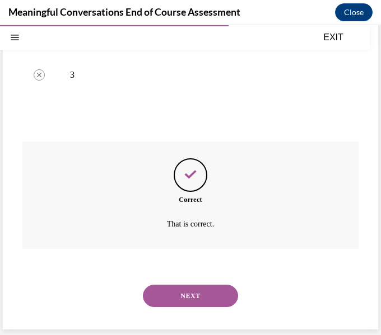
click at [173, 292] on button "NEXT" at bounding box center [190, 296] width 95 height 22
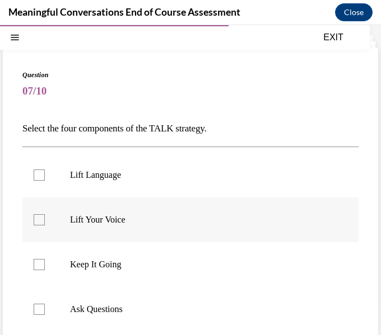
scroll to position [42, 0]
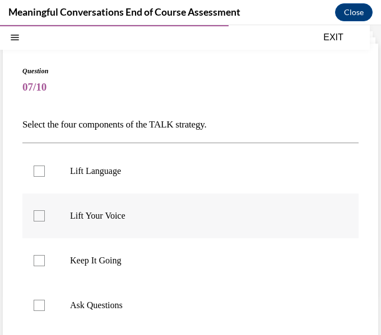
click at [130, 235] on label "Lift Your Voice" at bounding box center [190, 216] width 336 height 45
click at [45, 222] on input "Lift Your Voice" at bounding box center [39, 216] width 11 height 11
click at [102, 208] on label "Lift Your Voice" at bounding box center [190, 216] width 336 height 45
click at [45, 211] on input "Lift Your Voice" at bounding box center [39, 216] width 11 height 11
checkbox input "false"
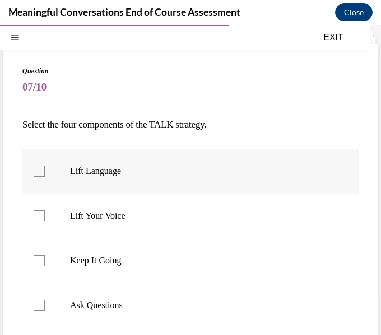
click at [87, 172] on p "Lift Language" at bounding box center [200, 171] width 260 height 11
click at [45, 172] on input "Lift Language" at bounding box center [39, 171] width 11 height 11
checkbox input "true"
click at [106, 261] on p "Keep It Going" at bounding box center [200, 260] width 260 height 11
click at [45, 261] on input "Keep It Going" at bounding box center [39, 260] width 11 height 11
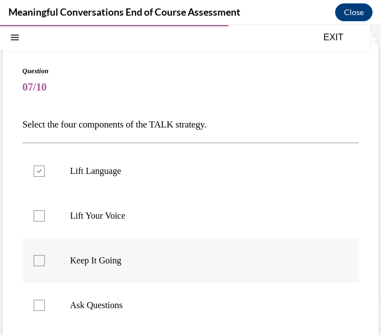
checkbox input "true"
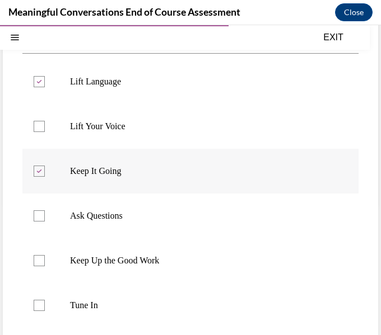
scroll to position [144, 0]
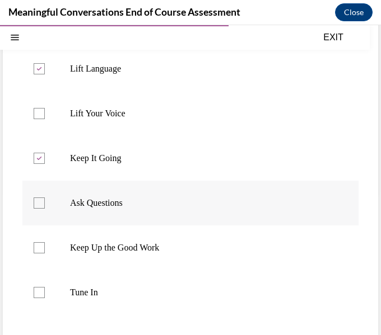
click at [82, 205] on p "Ask Questions" at bounding box center [200, 203] width 260 height 11
click at [45, 205] on input "Ask Questions" at bounding box center [39, 203] width 11 height 11
checkbox input "true"
click at [71, 292] on p "Tune In" at bounding box center [200, 292] width 260 height 11
click at [45, 292] on input "Tune In" at bounding box center [39, 292] width 11 height 11
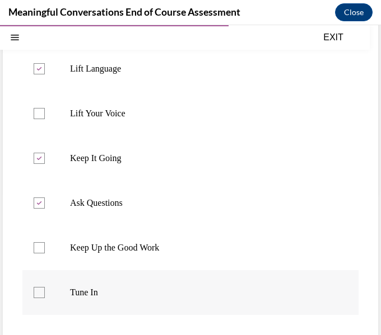
checkbox input "true"
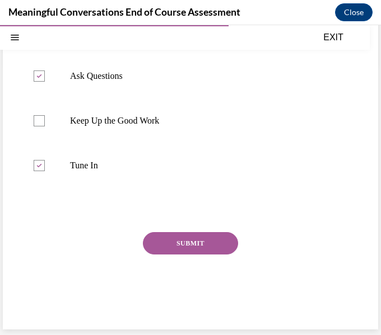
click at [170, 247] on button "SUBMIT" at bounding box center [190, 243] width 95 height 22
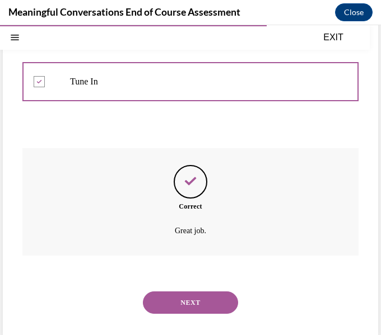
scroll to position [362, 0]
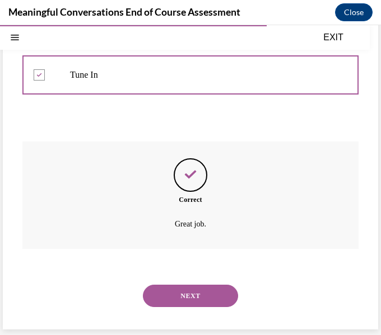
click at [176, 280] on div "NEXT" at bounding box center [190, 296] width 336 height 45
click at [176, 285] on button "NEXT" at bounding box center [190, 296] width 95 height 22
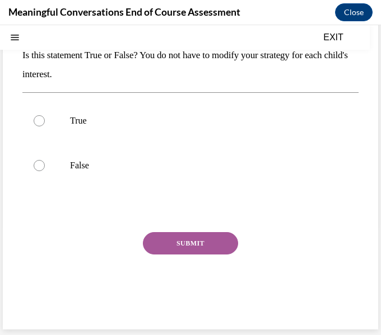
scroll to position [0, 0]
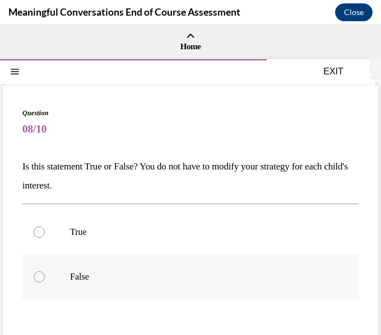
click at [98, 267] on label "False" at bounding box center [190, 277] width 336 height 45
click at [45, 272] on input "False" at bounding box center [39, 277] width 11 height 11
radio input "true"
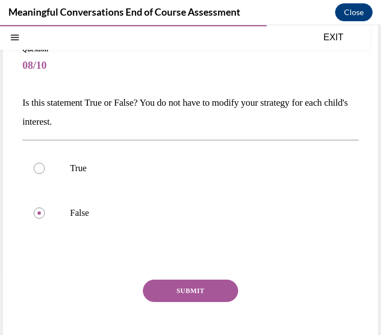
click at [155, 286] on button "SUBMIT" at bounding box center [190, 291] width 95 height 22
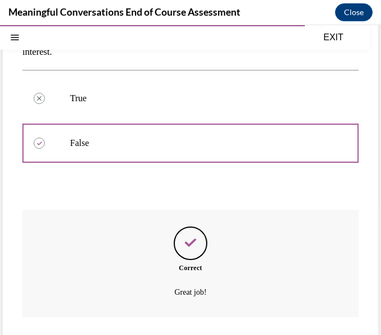
scroll to position [202, 0]
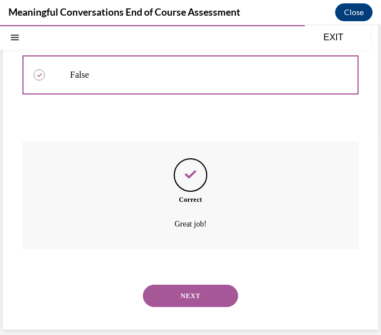
click at [160, 292] on button "NEXT" at bounding box center [190, 296] width 95 height 22
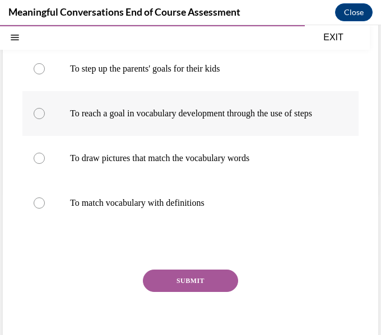
scroll to position [147, 0]
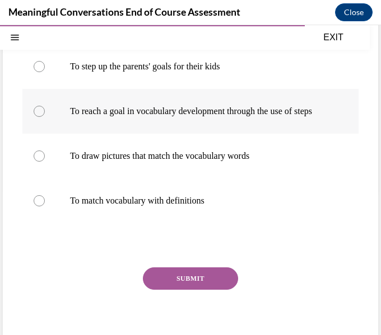
click at [110, 117] on p "To reach a goal in vocabulary development through the use of steps" at bounding box center [200, 111] width 260 height 11
click at [45, 117] on input "To reach a goal in vocabulary development through the use of steps" at bounding box center [39, 111] width 11 height 11
radio input "true"
click at [172, 277] on div "Question 09/10 What is the TALK ladder used for? To step up the parents' goals …" at bounding box center [190, 160] width 336 height 398
click at [161, 279] on button "SUBMIT" at bounding box center [190, 279] width 95 height 22
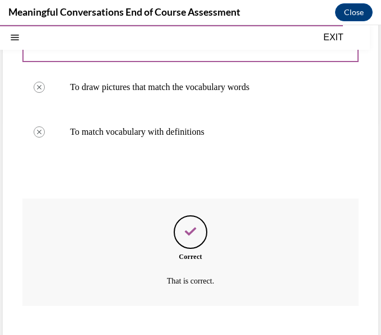
scroll to position [284, 0]
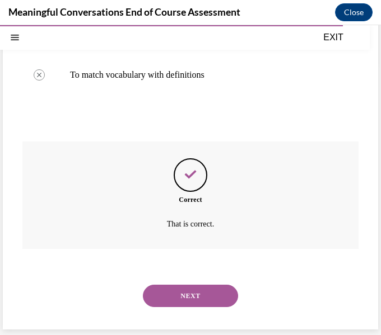
click at [180, 300] on button "NEXT" at bounding box center [190, 296] width 95 height 22
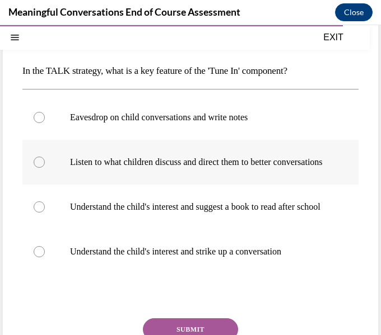
scroll to position [100, 0]
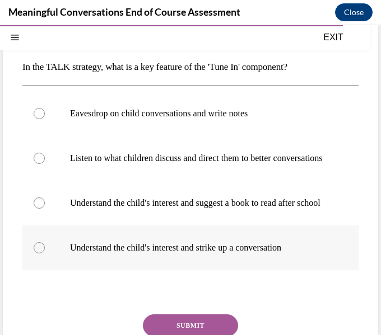
click at [111, 254] on p "Understand the child's interest and strike up a conversation" at bounding box center [200, 247] width 260 height 11
click at [45, 254] on input "Understand the child's interest and strike up a conversation" at bounding box center [39, 247] width 11 height 11
radio input "true"
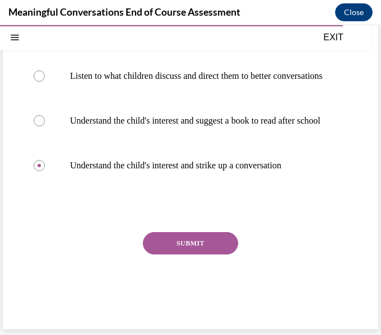
click at [186, 248] on button "SUBMIT" at bounding box center [190, 243] width 95 height 22
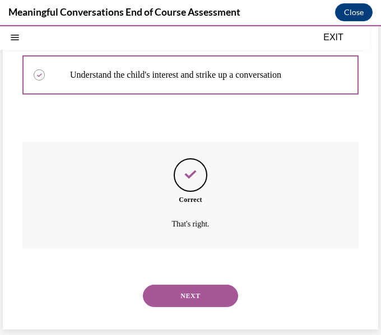
scroll to position [295, 0]
click at [141, 283] on div "NEXT" at bounding box center [190, 296] width 336 height 45
click at [153, 291] on button "NEXT" at bounding box center [190, 296] width 95 height 22
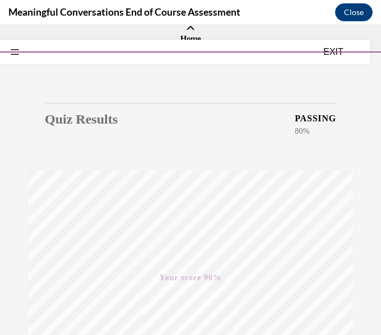
scroll to position [0, 0]
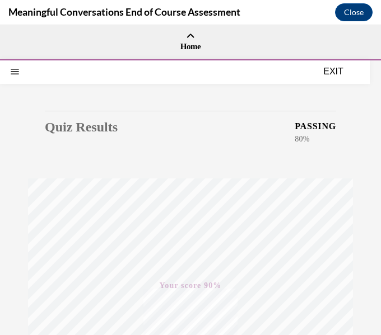
click at [322, 67] on button "EXIT" at bounding box center [333, 71] width 67 height 13
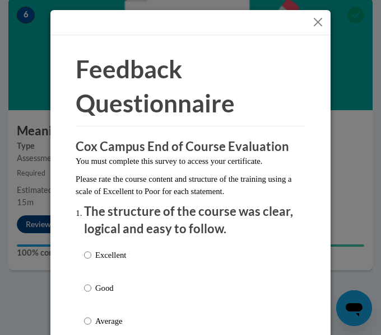
click at [95, 258] on p "Excellent" at bounding box center [110, 255] width 31 height 12
click at [91, 258] on input "Excellent" at bounding box center [87, 255] width 7 height 12
radio input "true"
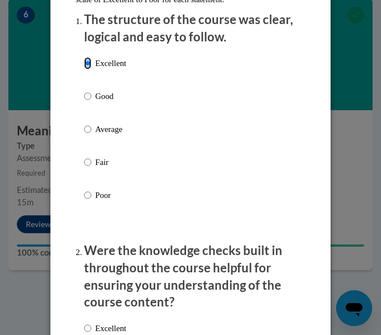
scroll to position [294, 0]
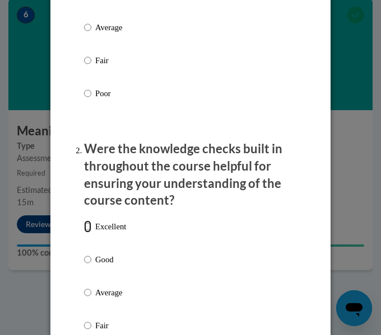
click at [87, 221] on input "Excellent" at bounding box center [87, 227] width 7 height 12
radio input "true"
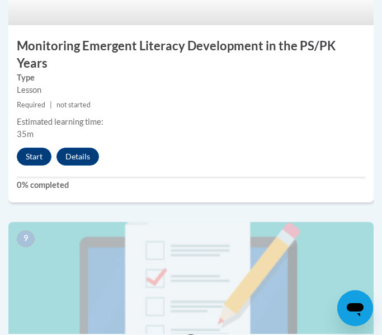
scroll to position [2569, 0]
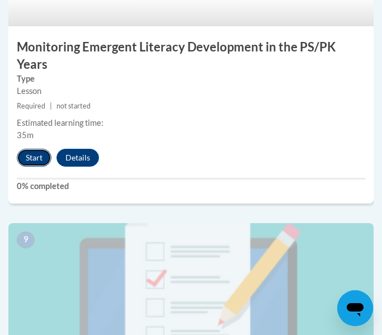
click at [27, 149] on button "Start" at bounding box center [34, 158] width 35 height 18
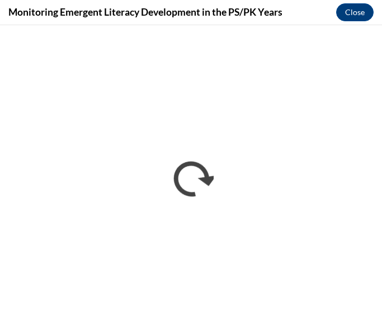
scroll to position [0, 0]
